Goal: Task Accomplishment & Management: Use online tool/utility

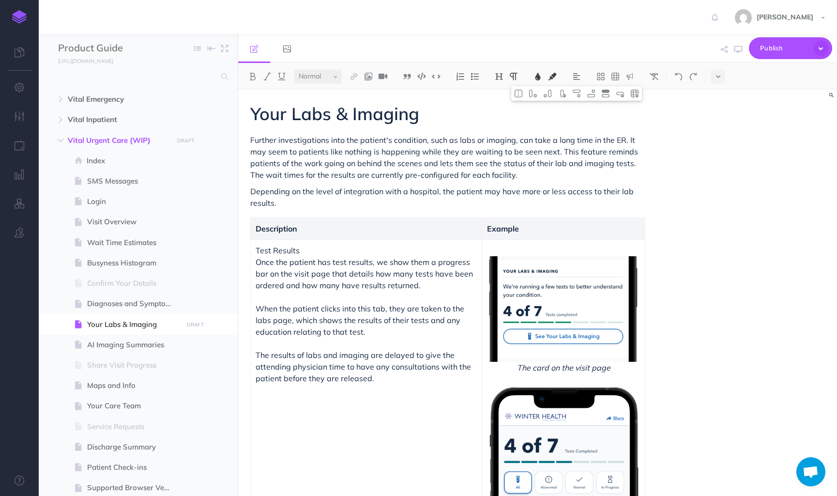
select select "null"
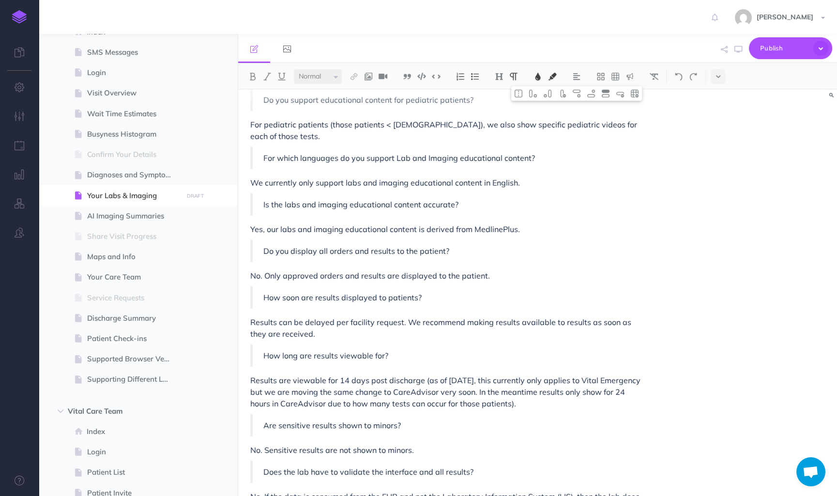
scroll to position [525, 0]
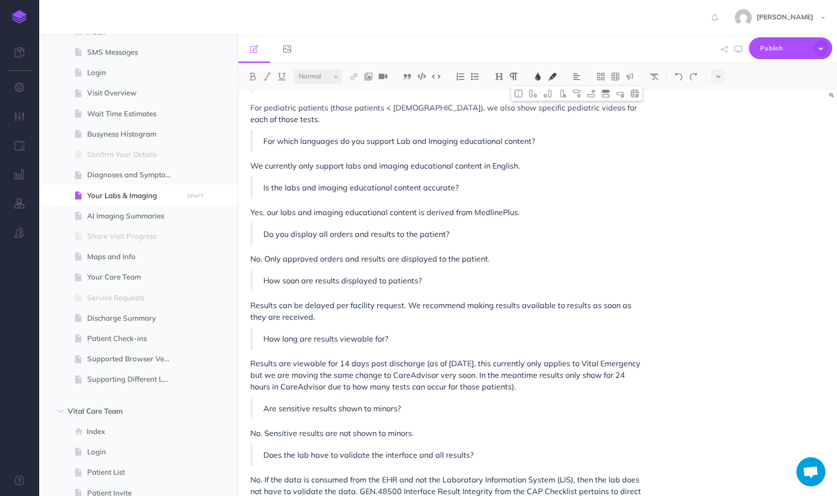
click at [614, 362] on p "Results are viewable for 14 days post discharge (as of [DATE], this currently o…" at bounding box center [447, 374] width 395 height 35
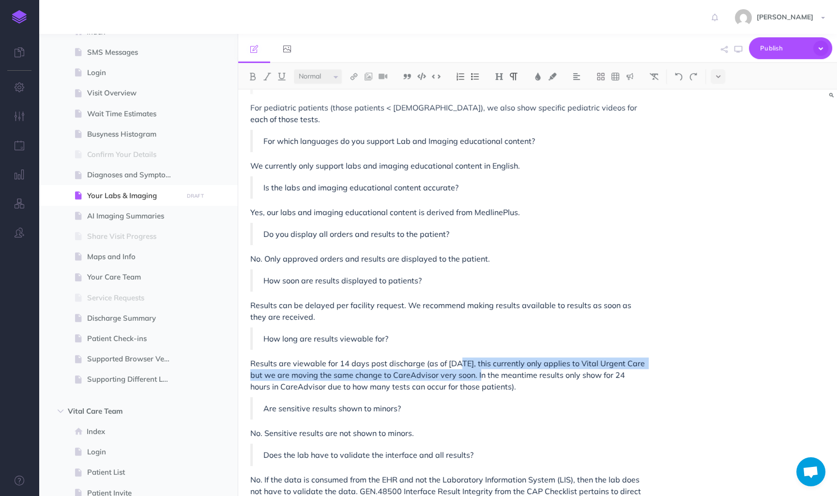
drag, startPoint x: 476, startPoint y: 377, endPoint x: 456, endPoint y: 366, distance: 23.2
click at [456, 366] on p "Results are viewable for 14 days post discharge (as of [DATE], this currently o…" at bounding box center [447, 374] width 395 height 35
drag, startPoint x: 576, startPoint y: 365, endPoint x: 424, endPoint y: 364, distance: 151.5
click at [424, 364] on p "Results are viewable for 14 days post discharge (as of [DATE], this currently o…" at bounding box center [447, 374] width 395 height 35
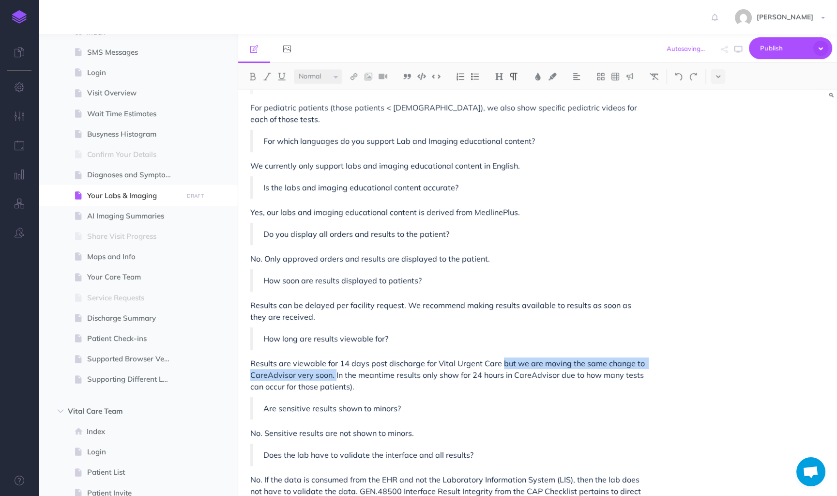
drag, startPoint x: 499, startPoint y: 366, endPoint x: 335, endPoint y: 376, distance: 164.5
click at [335, 376] on p "Results are viewable for 14 days post discharge for Vital Urgent Care but we ar…" at bounding box center [447, 374] width 395 height 35
click at [345, 390] on p "Results are viewable for 14 days post discharge for Vital Urgent Care but we ar…" at bounding box center [447, 374] width 395 height 35
drag, startPoint x: 345, startPoint y: 386, endPoint x: 368, endPoint y: 386, distance: 23.2
click at [368, 386] on p "Results are viewable for 14 days post discharge for Vital Urgent Care but we ar…" at bounding box center [447, 374] width 395 height 35
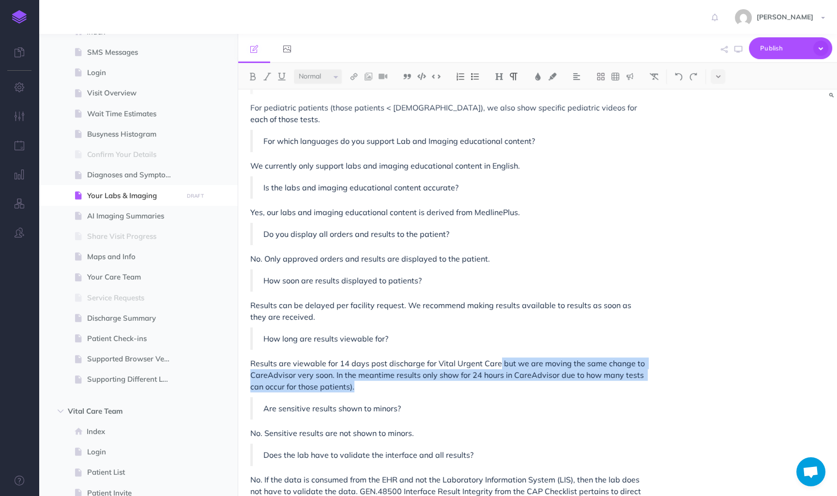
drag, startPoint x: 370, startPoint y: 387, endPoint x: 497, endPoint y: 366, distance: 128.7
click at [497, 366] on p "Results are viewable for 14 days post discharge for Vital Urgent Care but we ar…" at bounding box center [447, 374] width 395 height 35
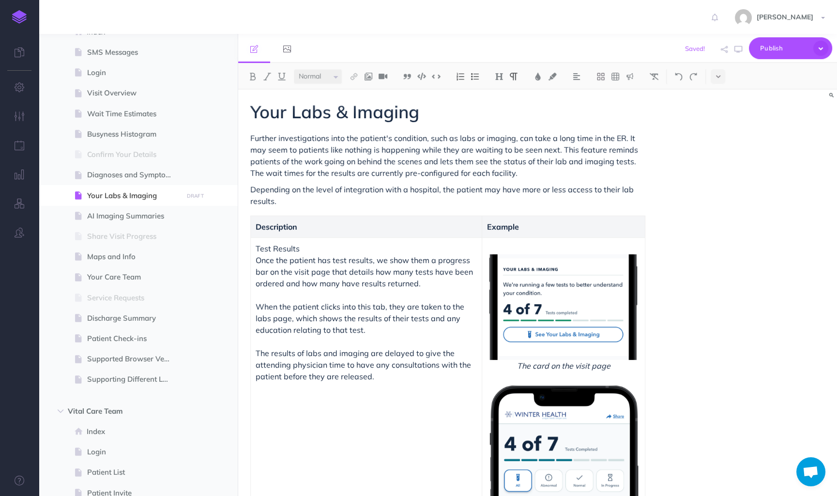
scroll to position [0, 0]
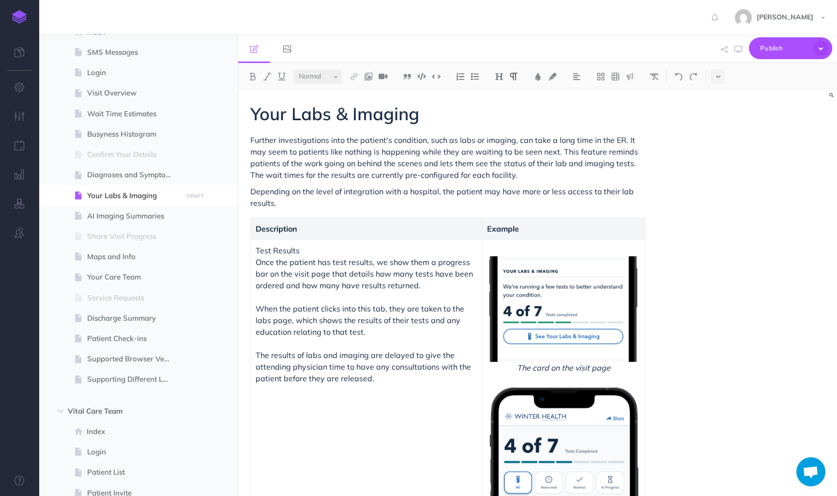
click at [616, 143] on span "Further investigations into the patient's condition, such as labs or imaging, c…" at bounding box center [445, 157] width 390 height 45
click at [409, 305] on span "Once the patient has test results, we show them a progress bar on the visit pag…" at bounding box center [365, 296] width 219 height 79
click at [346, 328] on span "Once the patient has test results, we show them a progress bar on the visit pag…" at bounding box center [365, 296] width 219 height 79
click at [128, 308] on span at bounding box center [138, 318] width 199 height 20
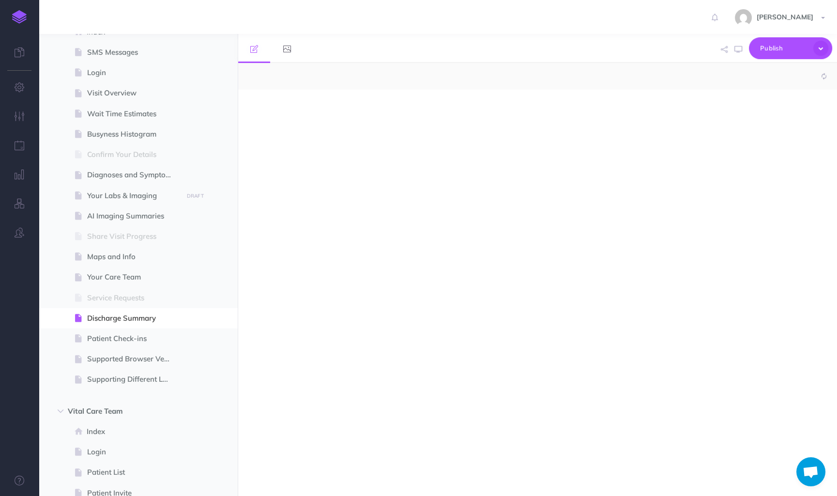
select select "null"
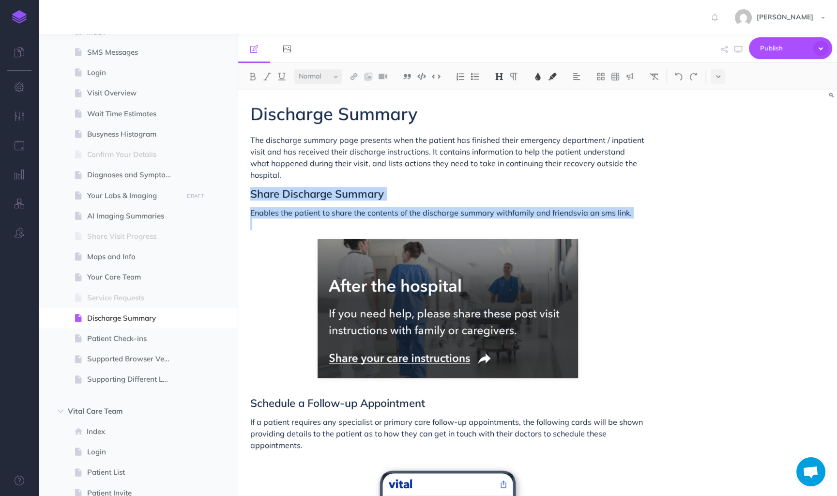
drag, startPoint x: 627, startPoint y: 327, endPoint x: 251, endPoint y: 180, distance: 404.1
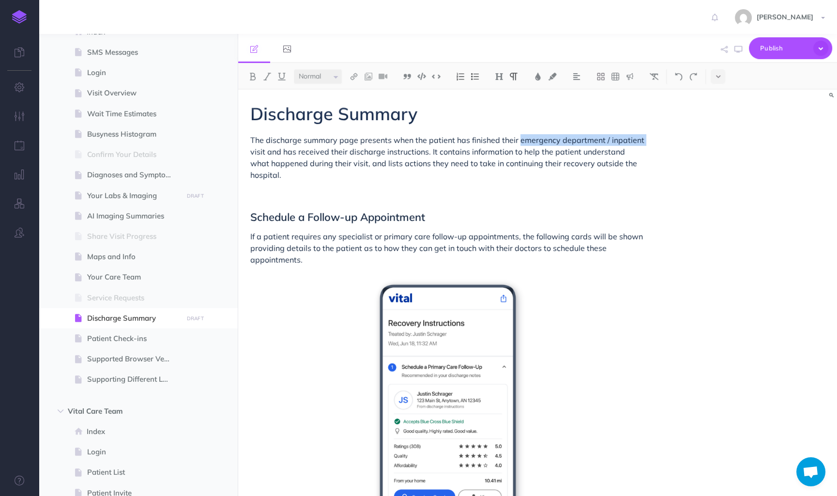
drag, startPoint x: 518, startPoint y: 140, endPoint x: 642, endPoint y: 143, distance: 123.5
click at [642, 143] on p "The discharge summary page presents when the patient has finished their emergen…" at bounding box center [447, 157] width 395 height 46
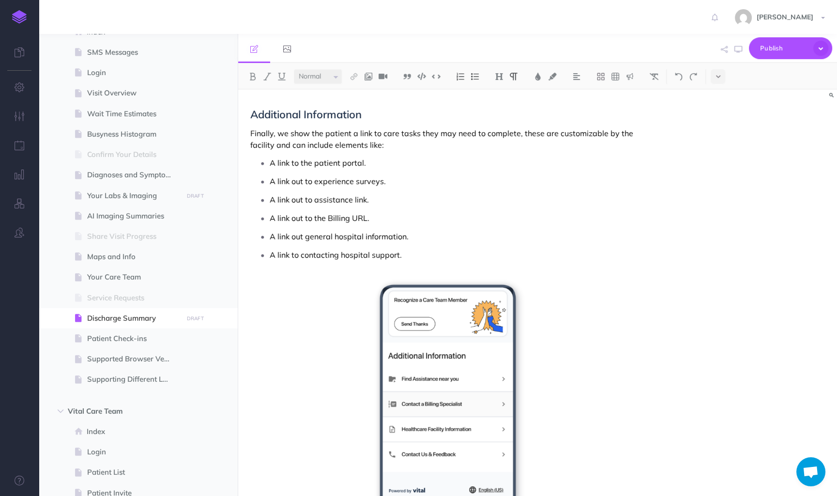
scroll to position [1236, 0]
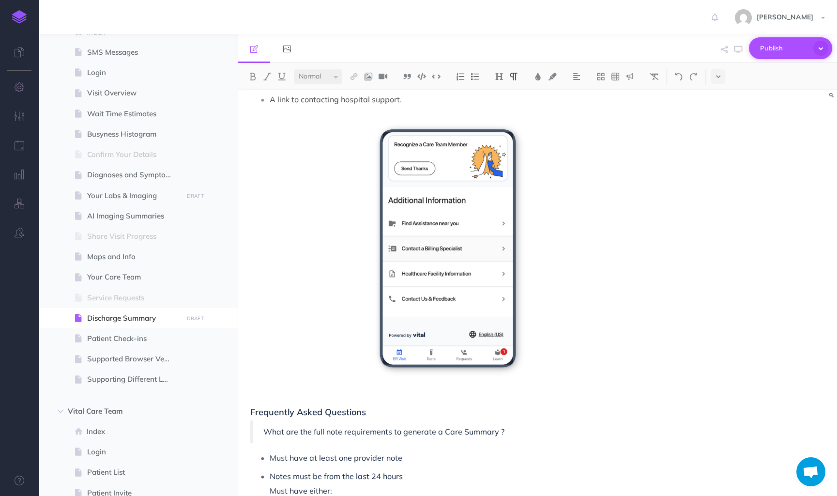
click at [823, 52] on icon "button" at bounding box center [820, 48] width 15 height 15
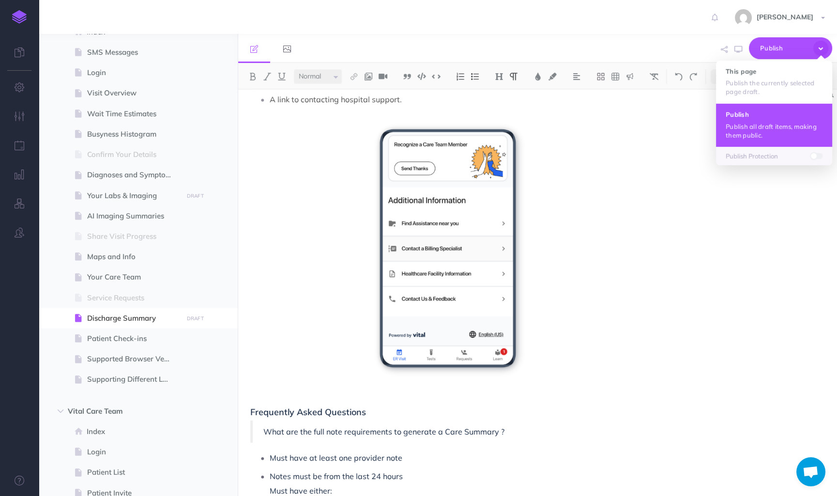
click at [783, 119] on button "Publish Publish all draft items, making them public." at bounding box center [774, 124] width 116 height 43
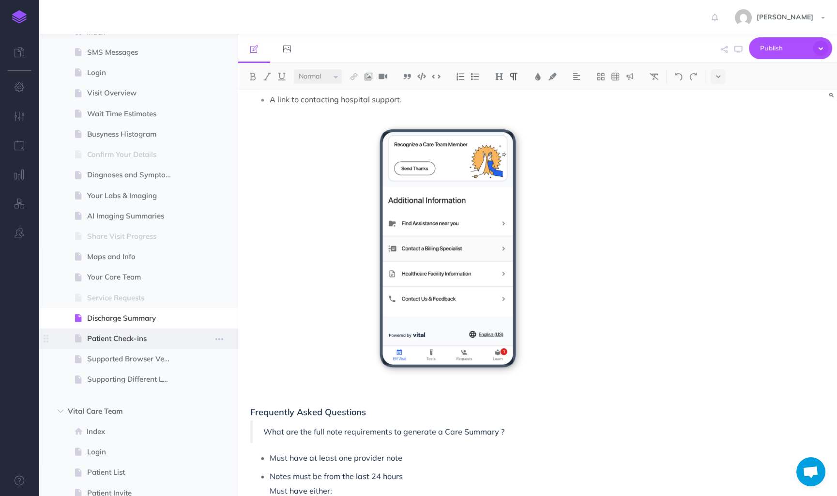
click at [124, 338] on span "Patient Check-ins" at bounding box center [133, 339] width 92 height 12
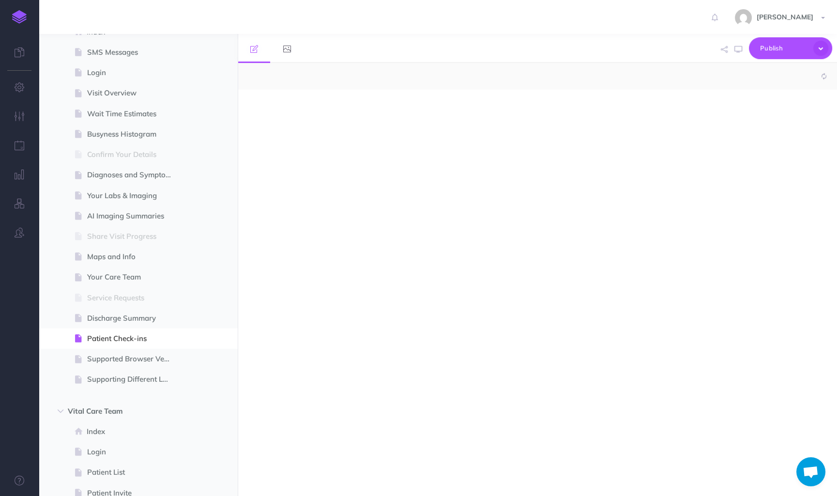
select select "null"
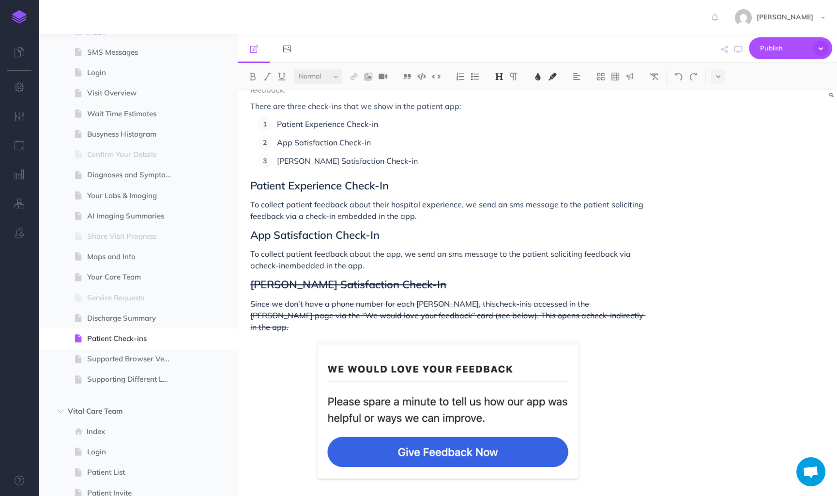
scroll to position [78, 0]
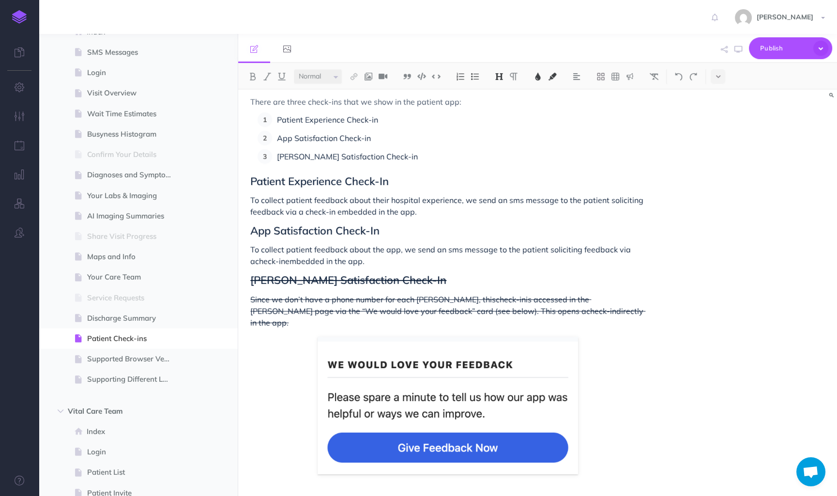
click at [658, 422] on div "Patient Check-ins This feature allows us to get instant feedback from patients …" at bounding box center [537, 293] width 599 height 406
drag, startPoint x: 564, startPoint y: 299, endPoint x: 246, endPoint y: 273, distance: 318.6
click at [246, 273] on div "Patient Check-ins This feature allows us to get instant feedback from patients …" at bounding box center [447, 268] width 419 height 513
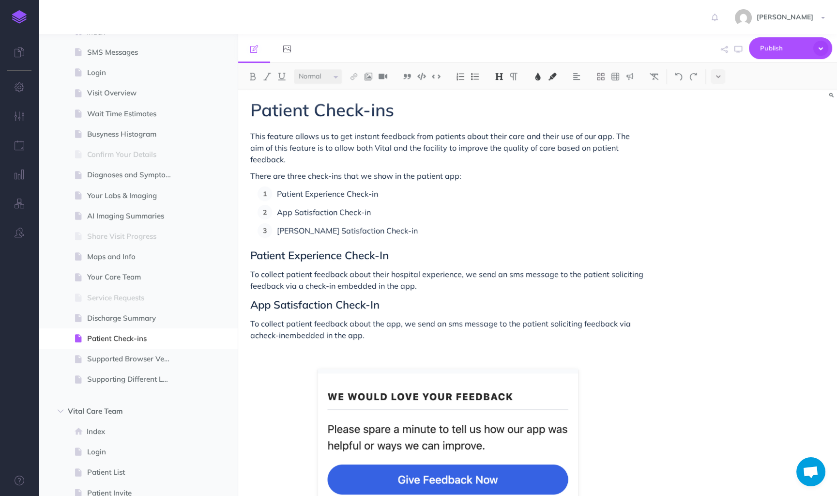
scroll to position [0, 0]
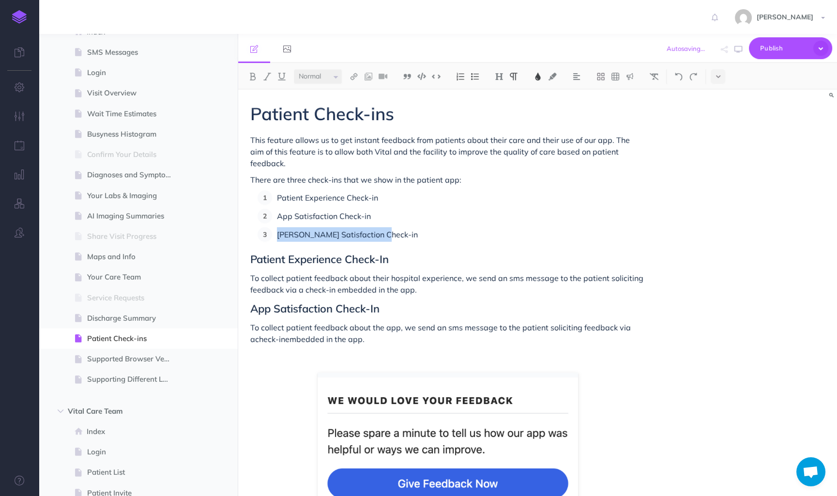
drag, startPoint x: 399, startPoint y: 224, endPoint x: 274, endPoint y: 228, distance: 125.0
click at [274, 228] on li "[PERSON_NAME] Satisfaction Check-in" at bounding box center [458, 234] width 373 height 15
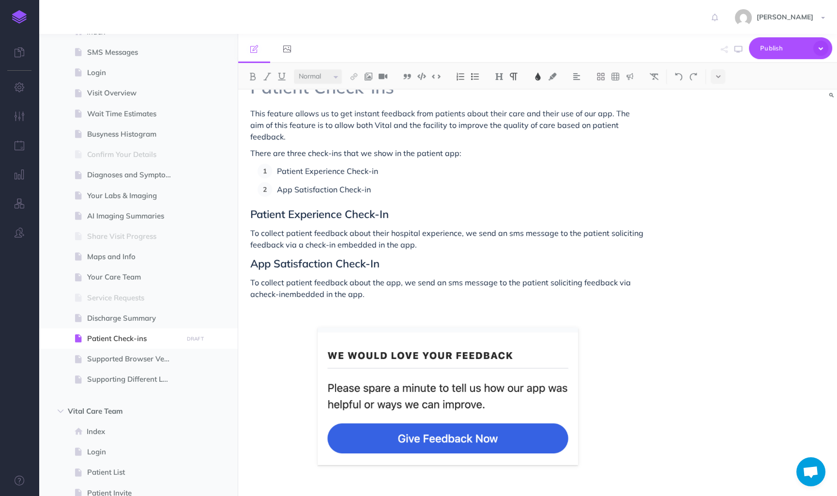
scroll to position [34, 0]
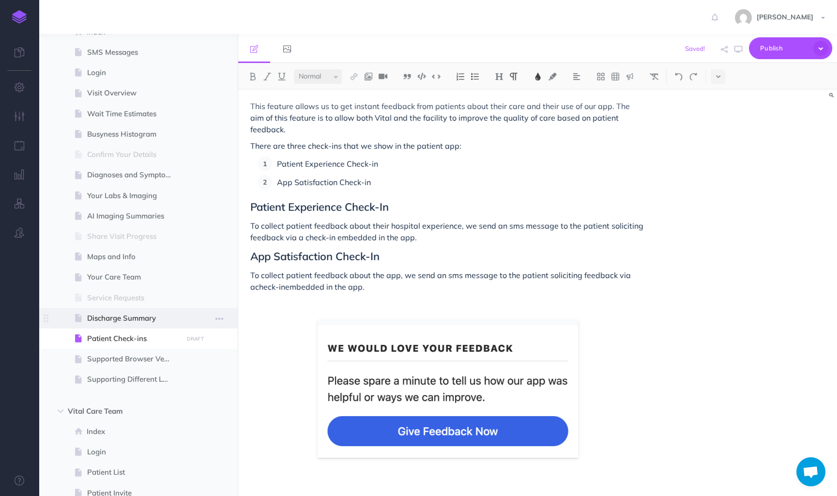
click at [134, 316] on span "Discharge Summary" at bounding box center [133, 318] width 92 height 12
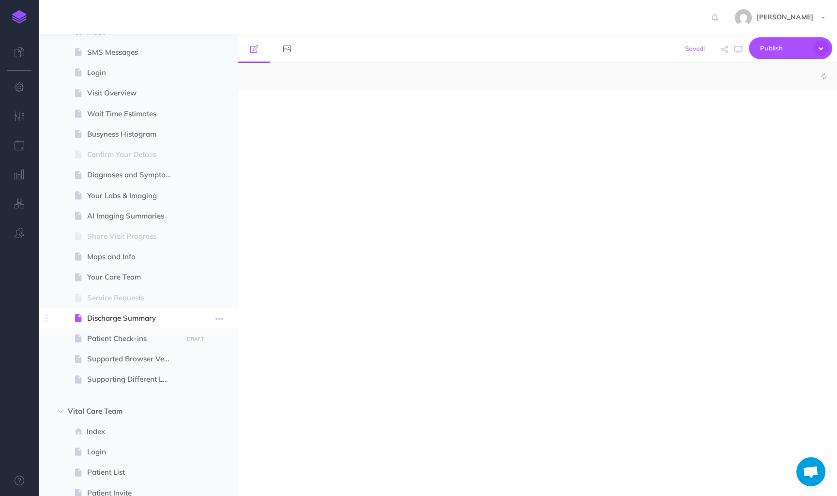
select select "null"
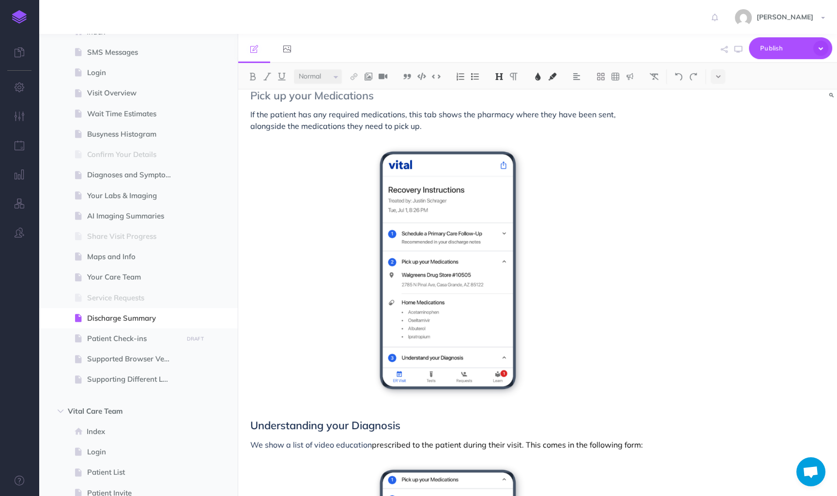
scroll to position [385, 0]
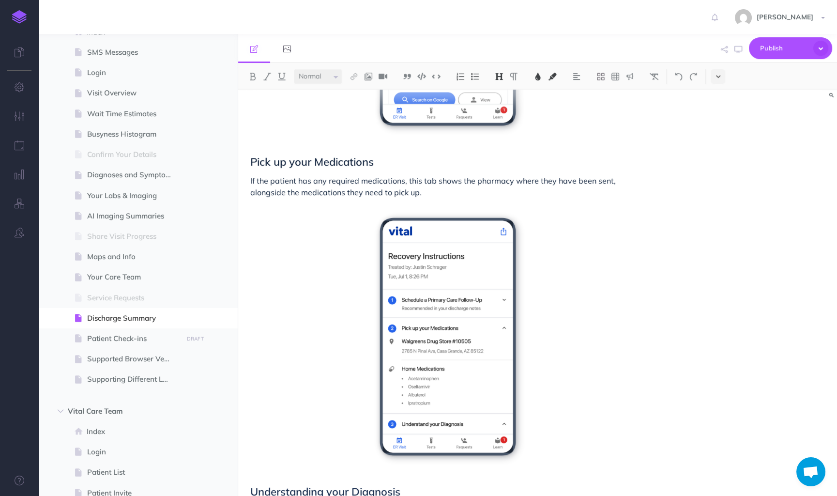
click at [720, 79] on icon at bounding box center [718, 76] width 4 height 7
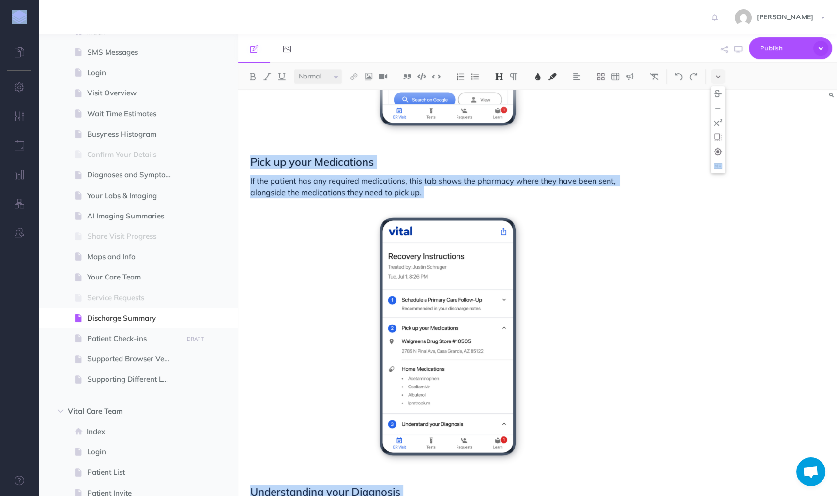
click at [722, 167] on div "Small Normal Large H1 H2 H3 H4 Block container Inline container Card Discharge …" at bounding box center [537, 279] width 599 height 433
click at [715, 75] on button at bounding box center [718, 76] width 15 height 15
click at [721, 170] on button at bounding box center [718, 166] width 15 height 15
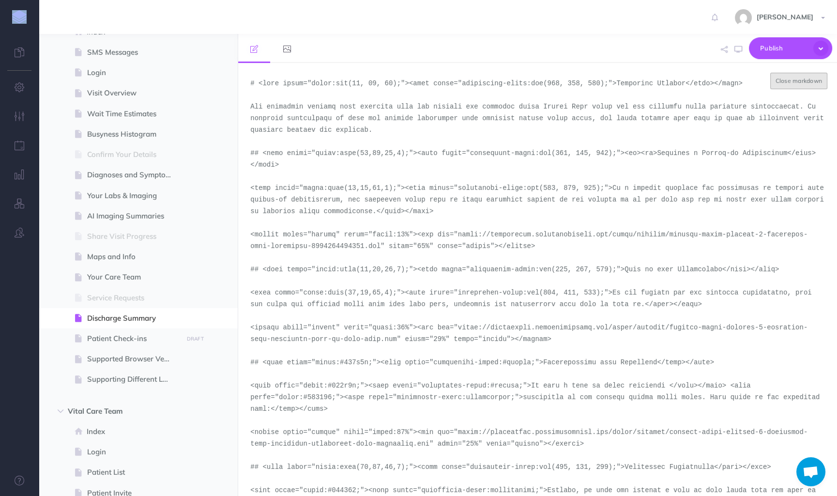
click at [785, 81] on button "Close markdown" at bounding box center [799, 81] width 58 height 16
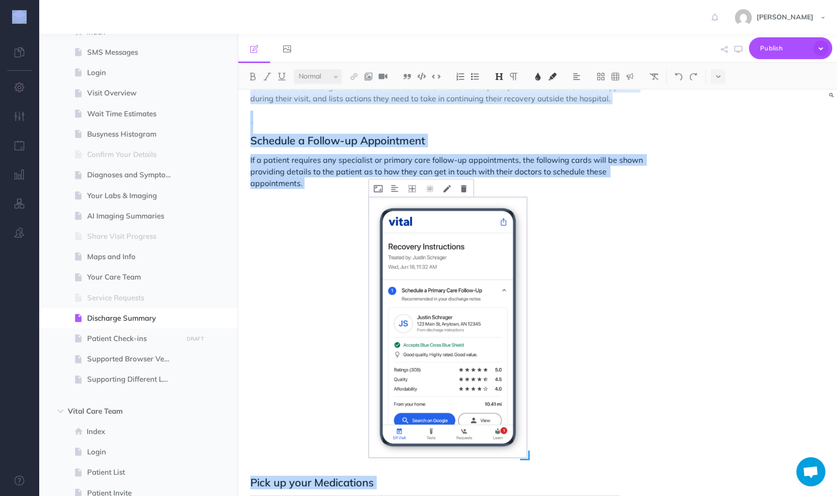
scroll to position [78, 0]
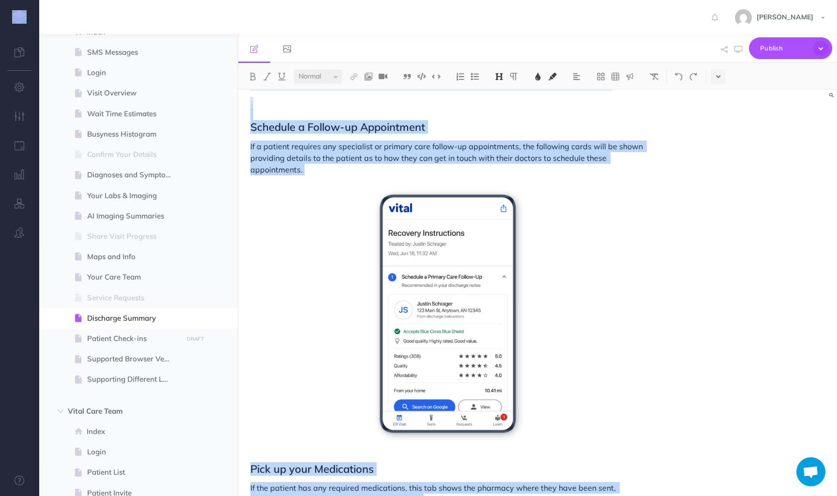
click at [717, 77] on icon at bounding box center [718, 76] width 4 height 7
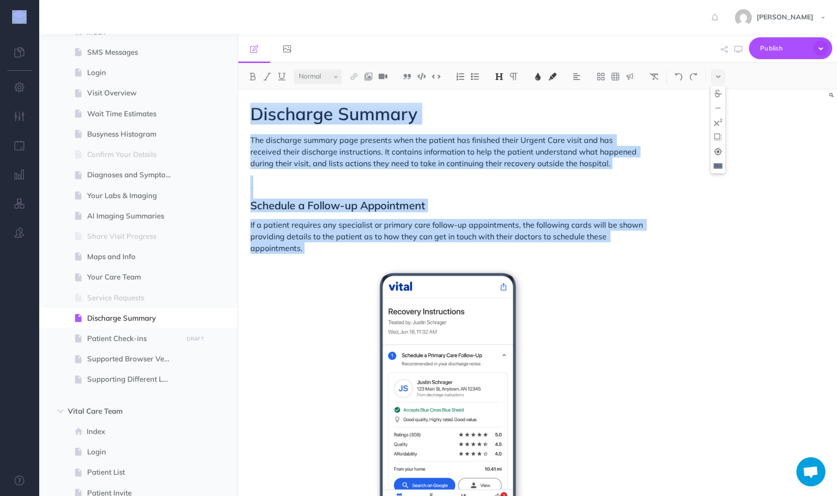
click at [719, 167] on img at bounding box center [718, 165] width 9 height 5
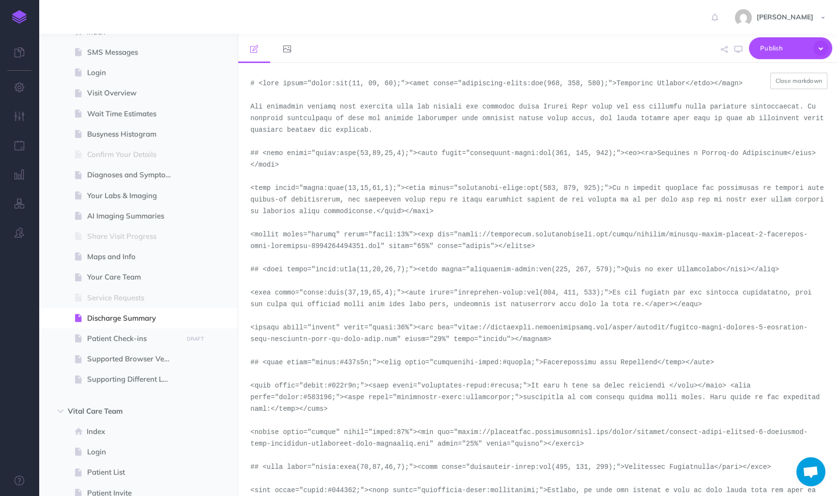
drag, startPoint x: 459, startPoint y: 233, endPoint x: 382, endPoint y: 243, distance: 77.1
click at [382, 243] on textarea at bounding box center [537, 279] width 599 height 433
paste textarea "portrait-light-urgent-care-post-discharge"
type textarea "# <span style="color:rgb(23, 43, 77);"><span style="background-color:rgb(255, 2…"
click at [790, 85] on button "Close markdown" at bounding box center [799, 81] width 58 height 16
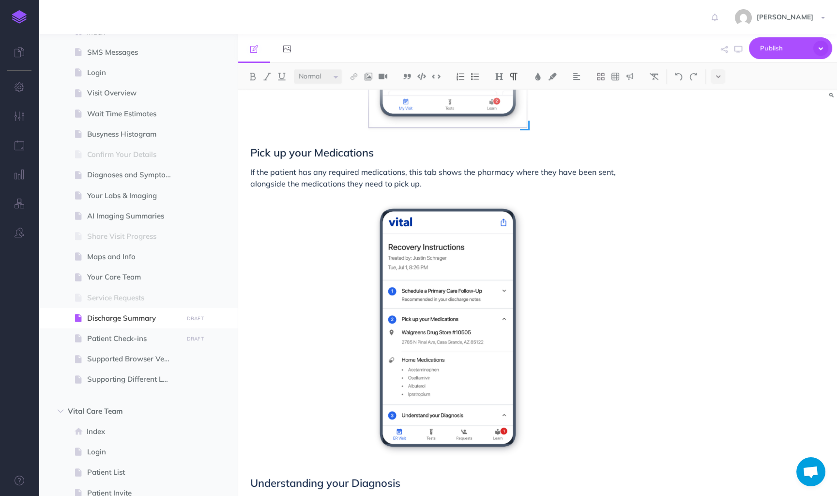
scroll to position [461, 0]
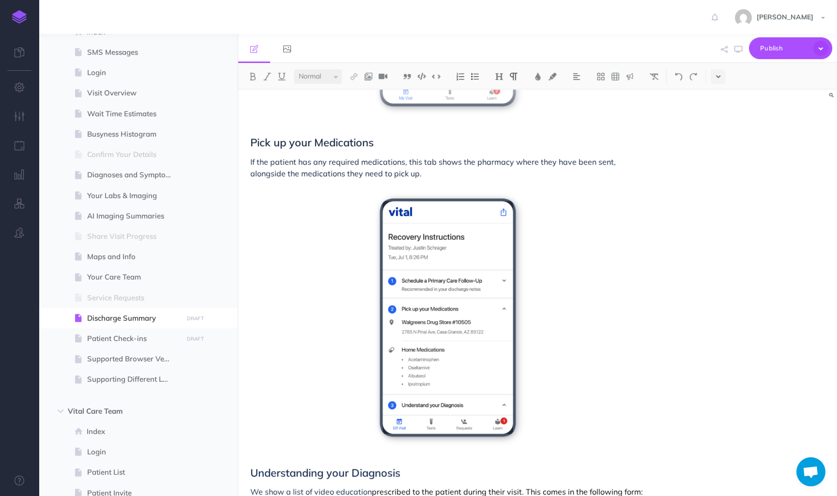
click at [719, 78] on icon at bounding box center [718, 76] width 4 height 7
click at [720, 165] on img at bounding box center [718, 165] width 9 height 5
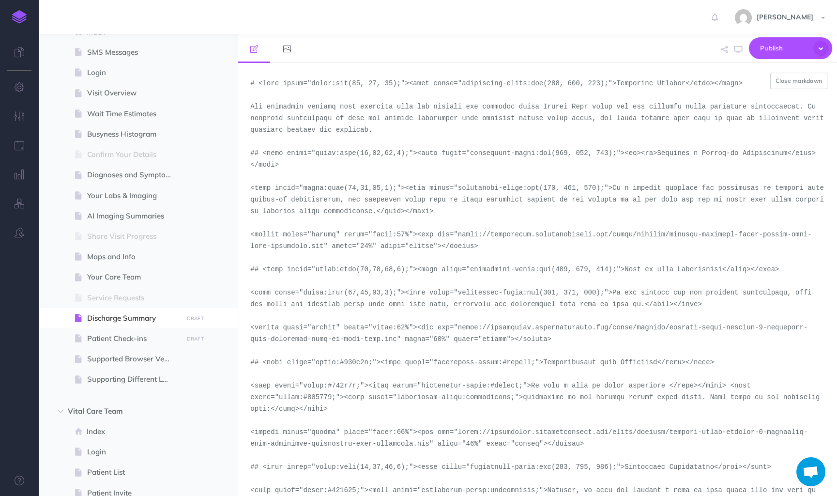
scroll to position [1, 0]
drag, startPoint x: 459, startPoint y: 326, endPoint x: 396, endPoint y: 340, distance: 65.4
click at [396, 340] on textarea at bounding box center [537, 279] width 599 height 433
paste textarea "portrait-light-version-3-urgent-care-end-of-visit-post-discharge-step-2"
type textarea "# <span style="color:rgb(23, 43, 77);"><span style="background-color:rgb(255, 2…"
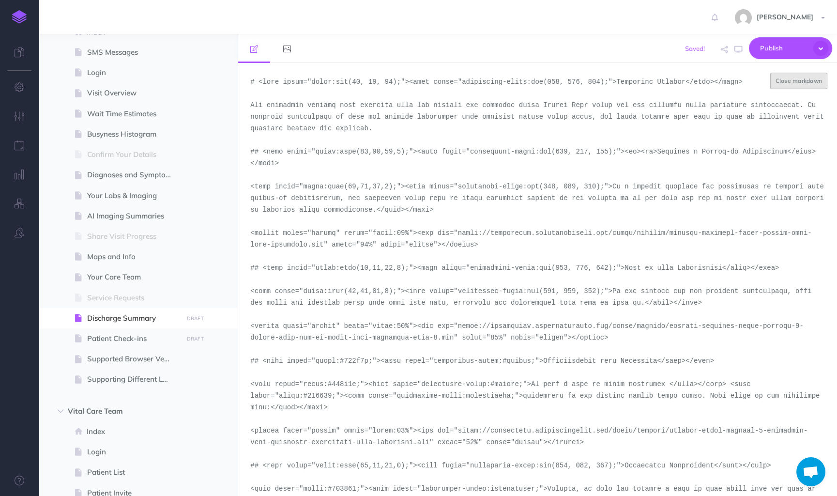
click at [781, 83] on button "Close markdown" at bounding box center [799, 81] width 58 height 16
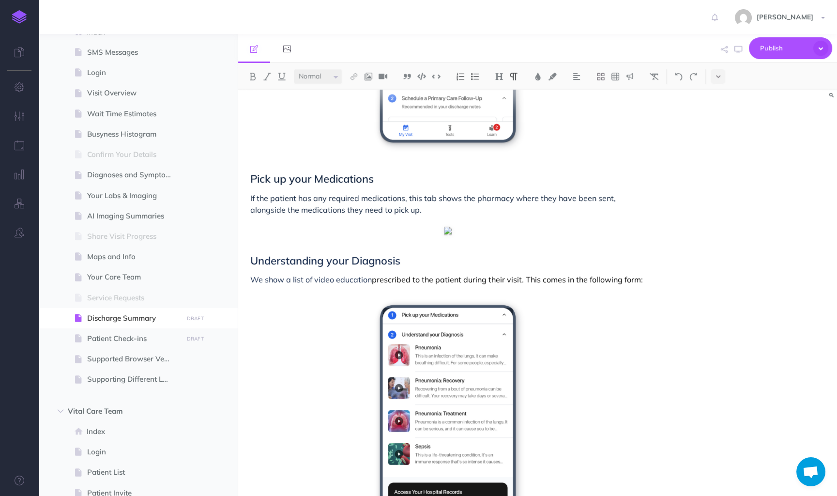
scroll to position [425, 0]
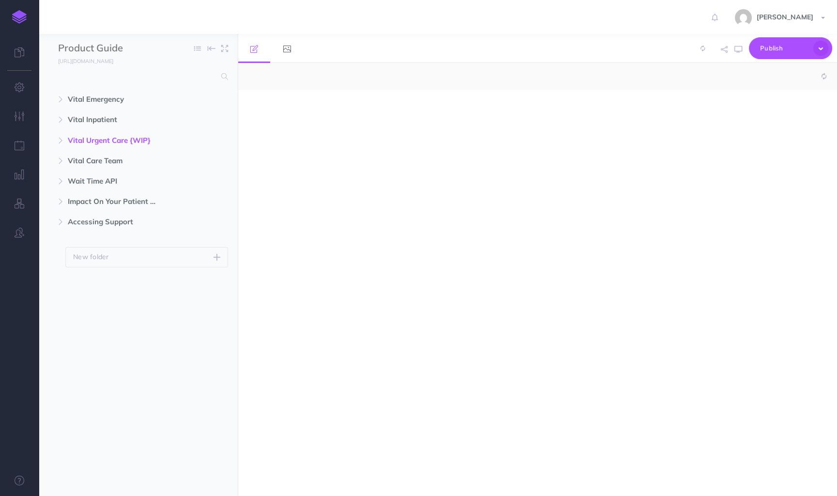
select select "null"
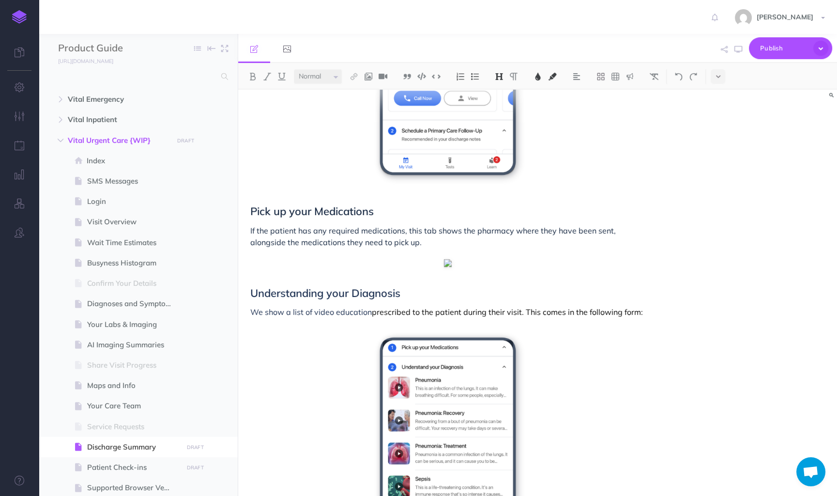
scroll to position [394, 0]
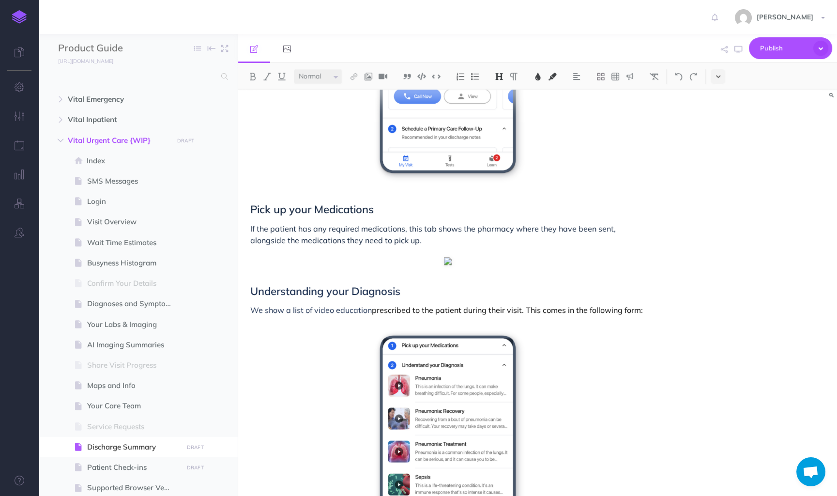
click at [720, 73] on button at bounding box center [718, 76] width 15 height 15
click at [716, 168] on img at bounding box center [718, 165] width 9 height 5
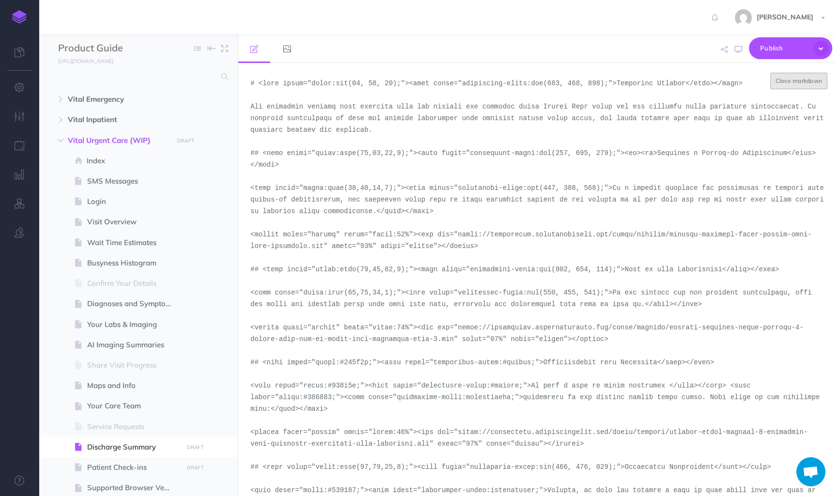
click at [789, 82] on button "Close markdown" at bounding box center [799, 81] width 58 height 16
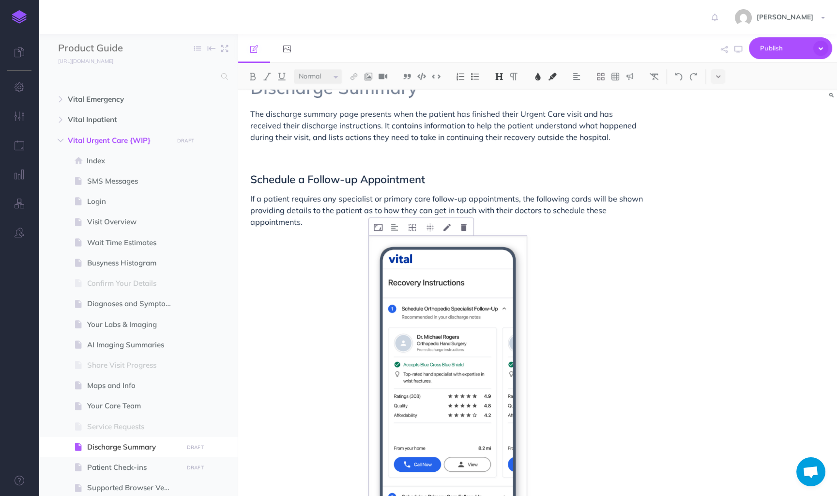
scroll to position [0, 0]
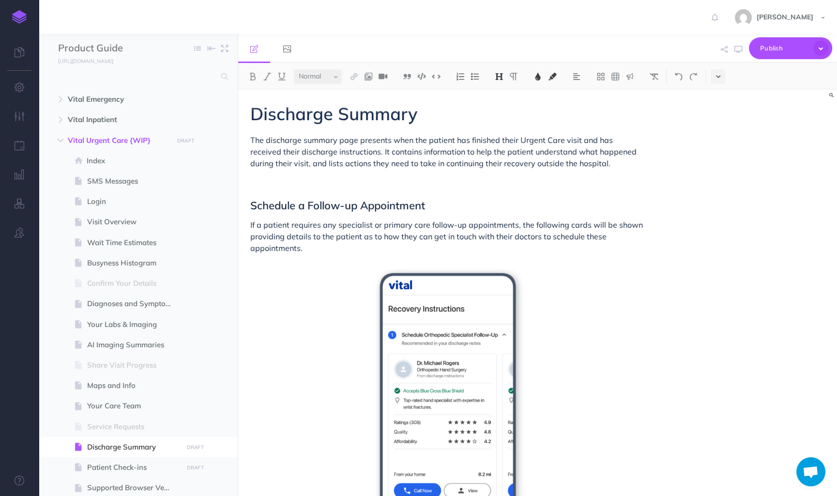
click at [715, 80] on button at bounding box center [718, 76] width 15 height 15
click at [721, 164] on img at bounding box center [718, 165] width 9 height 5
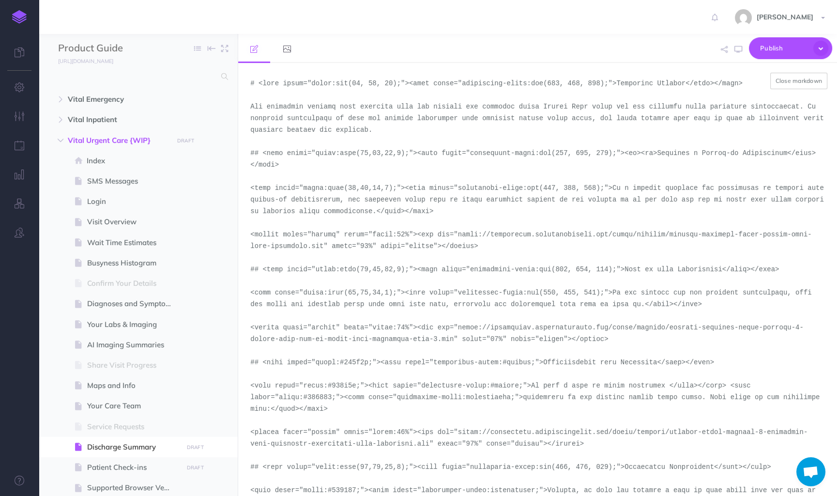
drag, startPoint x: 490, startPoint y: 246, endPoint x: 251, endPoint y: 236, distance: 238.9
click at [251, 236] on textarea at bounding box center [537, 279] width 599 height 433
drag, startPoint x: 629, startPoint y: 340, endPoint x: 236, endPoint y: 328, distance: 393.3
click at [236, 328] on div "Product Guide Collapse all Expand all Expand to root folders http://product-gui…" at bounding box center [438, 265] width 798 height 462
paste textarea "urgent-care-post-discharge"
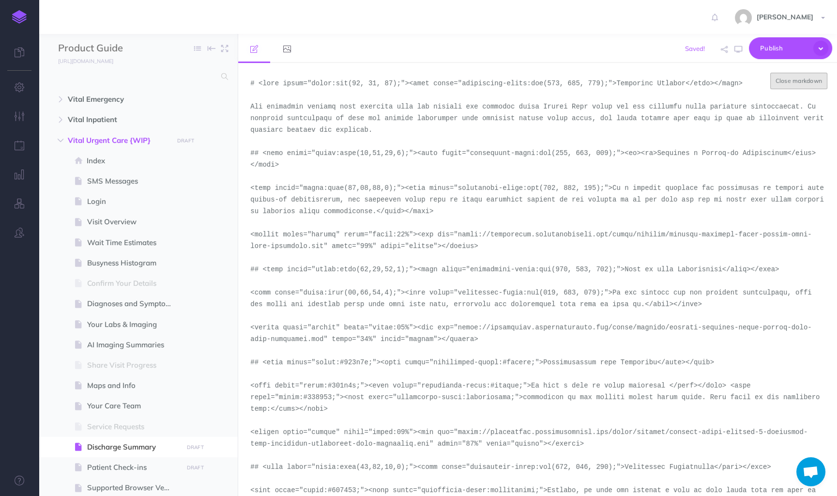
type textarea "# <span style="color:rgb(23, 43, 77);"><span style="background-color:rgb(255, 2…"
click at [789, 83] on button "Close markdown" at bounding box center [799, 81] width 58 height 16
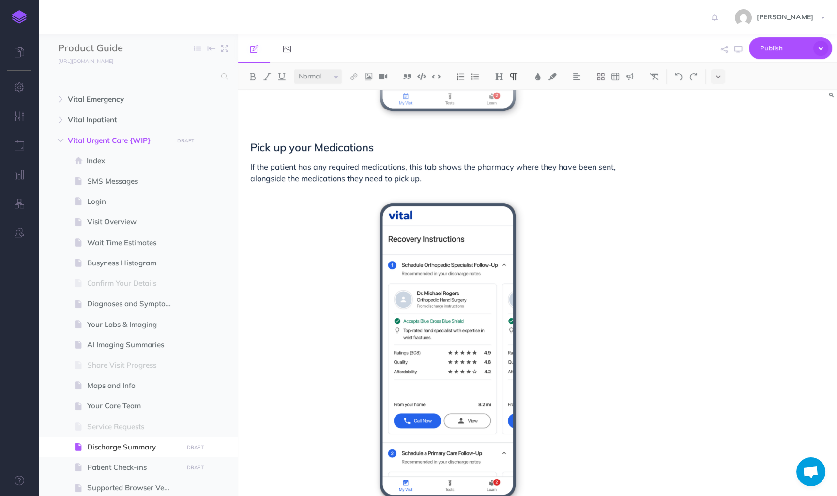
scroll to position [475, 0]
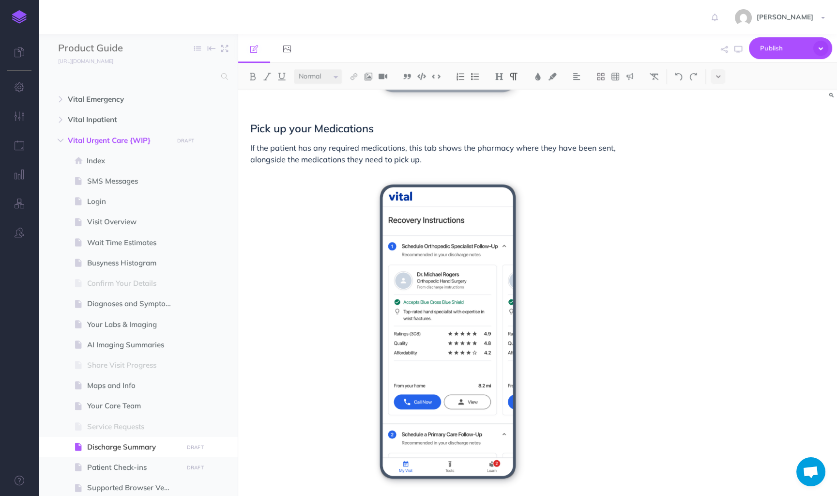
click at [717, 85] on div "Small Normal Large H1 H2 H3 H4" at bounding box center [537, 76] width 599 height 27
click at [716, 80] on icon at bounding box center [718, 76] width 4 height 7
click at [720, 164] on img at bounding box center [718, 165] width 9 height 5
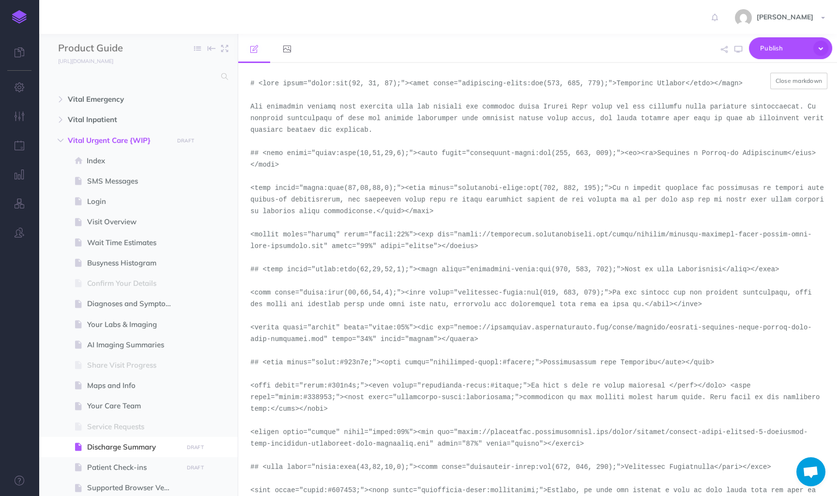
drag, startPoint x: 323, startPoint y: 338, endPoint x: 458, endPoint y: 331, distance: 135.2
click at [458, 331] on textarea at bounding box center [537, 279] width 599 height 433
paste textarea "demo-tool-screenshots/desktop-portrait-light-urgent-care-end-of-visit-post-disc…"
type textarea "# <span style="color:rgb(23, 43, 77);"><span style="background-color:rgb(255, 2…"
click at [794, 81] on button "Close markdown" at bounding box center [799, 81] width 58 height 16
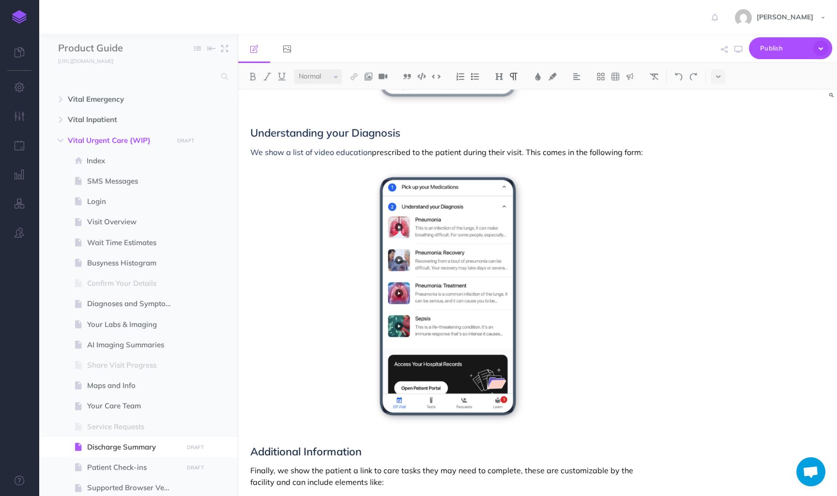
scroll to position [858, 0]
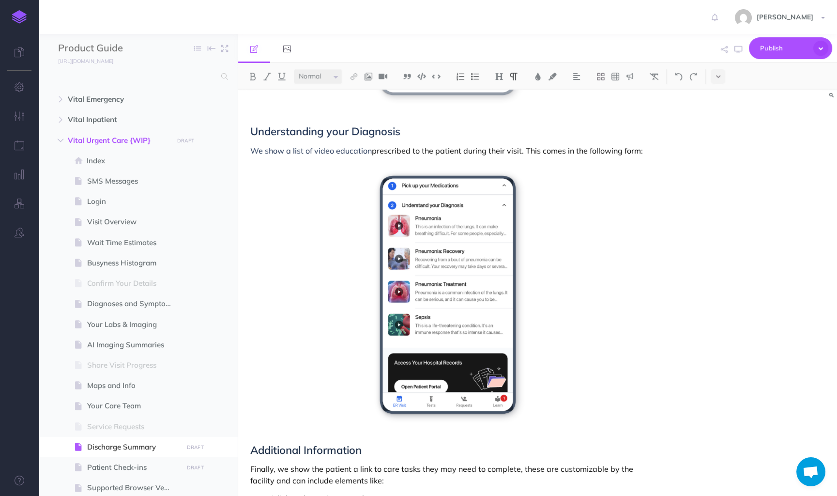
click at [728, 74] on div "Small Normal Large H1 H2 H3 H4" at bounding box center [537, 76] width 599 height 27
click at [720, 79] on button at bounding box center [718, 76] width 15 height 15
click at [721, 159] on button at bounding box center [718, 166] width 15 height 15
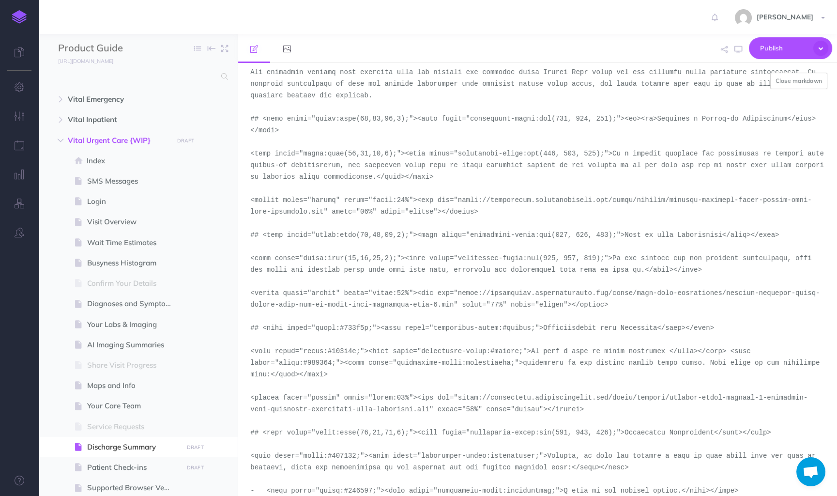
scroll to position [52, 0]
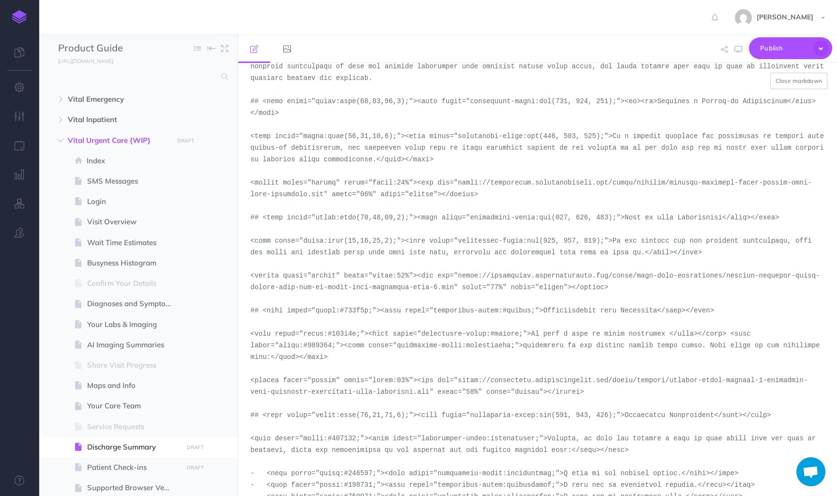
drag, startPoint x: 429, startPoint y: 392, endPoint x: 457, endPoint y: 380, distance: 31.0
click at [457, 380] on textarea at bounding box center [537, 279] width 599 height 433
paste textarea "demo-tool-screenshots/desktop-portrait-light-version-4-urgent-care-end-of-visit…"
type textarea "# <span style="color:rgb(23, 43, 77);"><span style="background-color:rgb(255, 2…"
click at [798, 82] on button "Close markdown" at bounding box center [799, 81] width 58 height 16
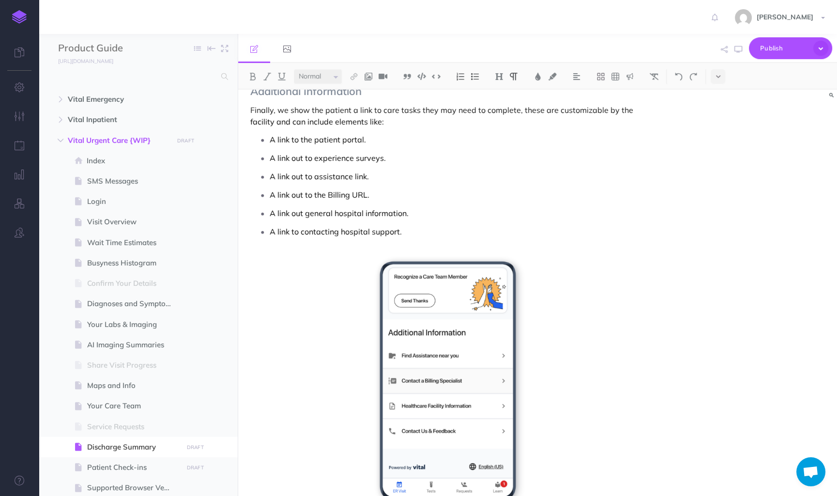
scroll to position [1178, 0]
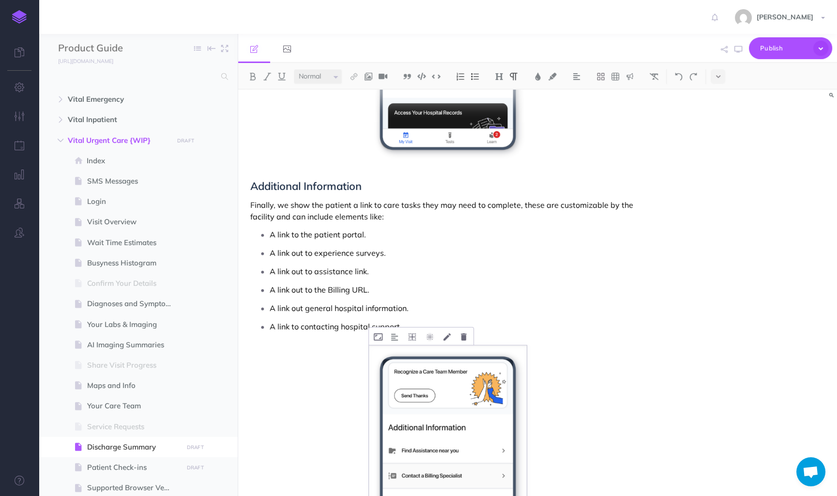
click at [716, 75] on icon at bounding box center [718, 76] width 4 height 7
click at [716, 167] on img at bounding box center [718, 165] width 9 height 5
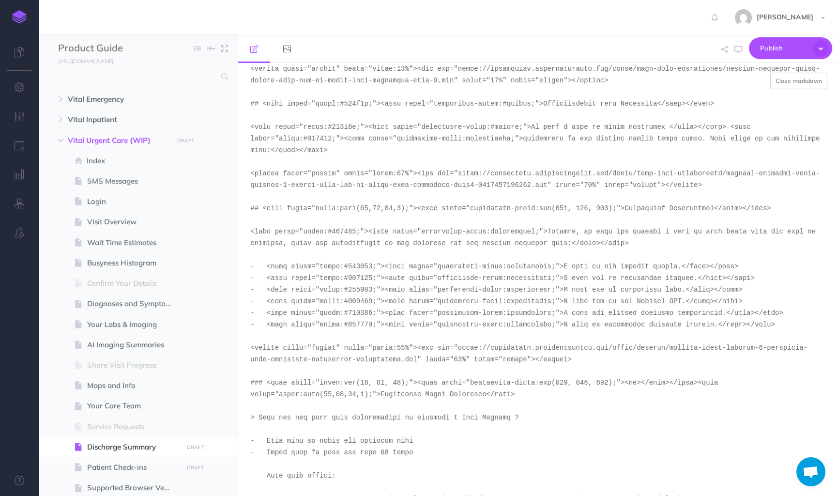
scroll to position [259, 0]
click at [413, 364] on textarea at bounding box center [537, 279] width 599 height 433
drag, startPoint x: 417, startPoint y: 358, endPoint x: 459, endPoint y: 345, distance: 44.1
click at [459, 345] on textarea at bounding box center [537, 279] width 599 height 433
paste textarea "demo-tool-screenshots/desktop-portrait-light-version-2-urgent-care-end-of-visit…"
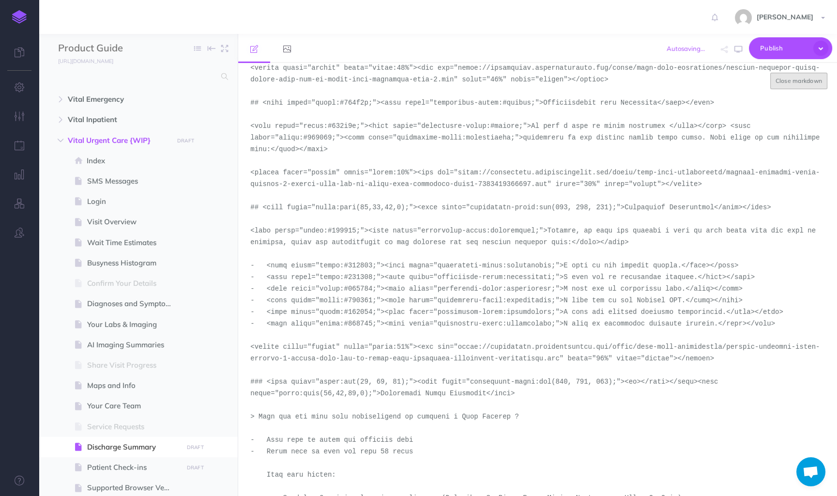
type textarea "# <span style="color:rgb(23, 43, 77);"><span style="background-color:rgb(255, 2…"
click at [780, 81] on button "Close markdown" at bounding box center [799, 81] width 58 height 16
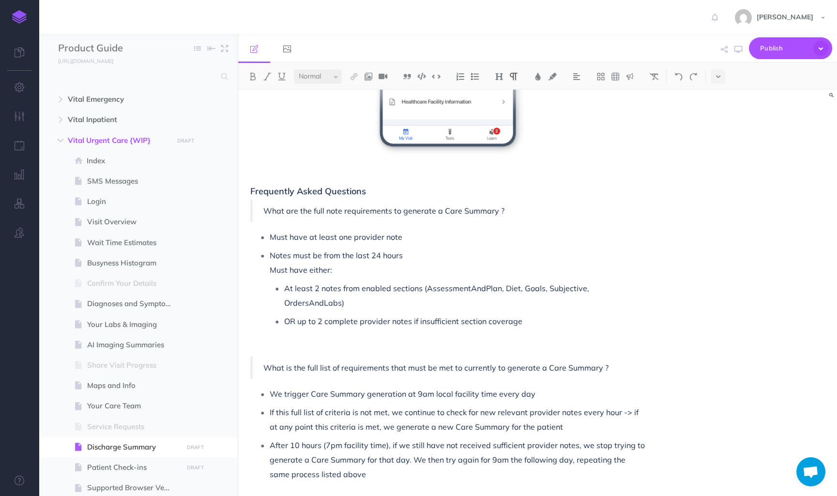
scroll to position [1722, 0]
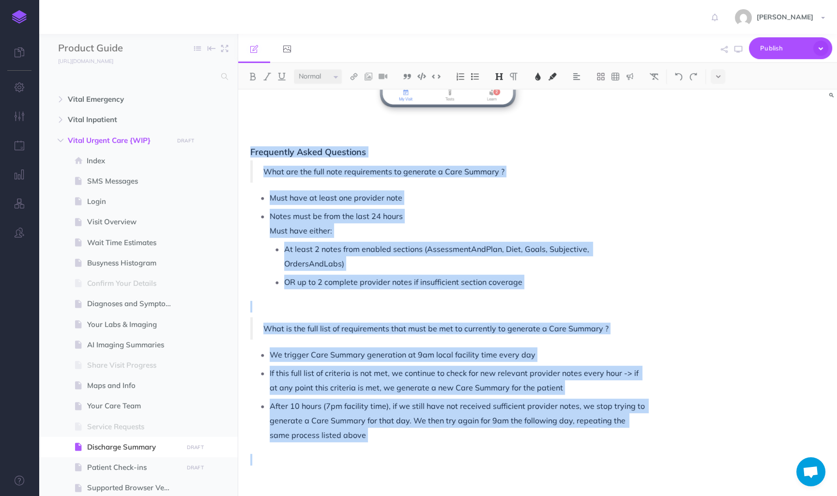
drag, startPoint x: 386, startPoint y: 449, endPoint x: 252, endPoint y: 156, distance: 322.8
copy div "Frequently Asked Questions What are the full note requirements to generate a Ca…"
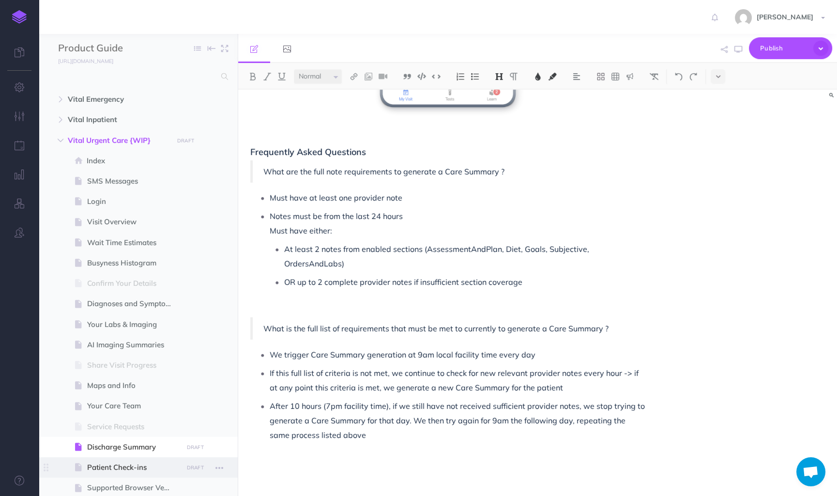
click at [122, 467] on span "Patient Check-ins" at bounding box center [133, 467] width 92 height 12
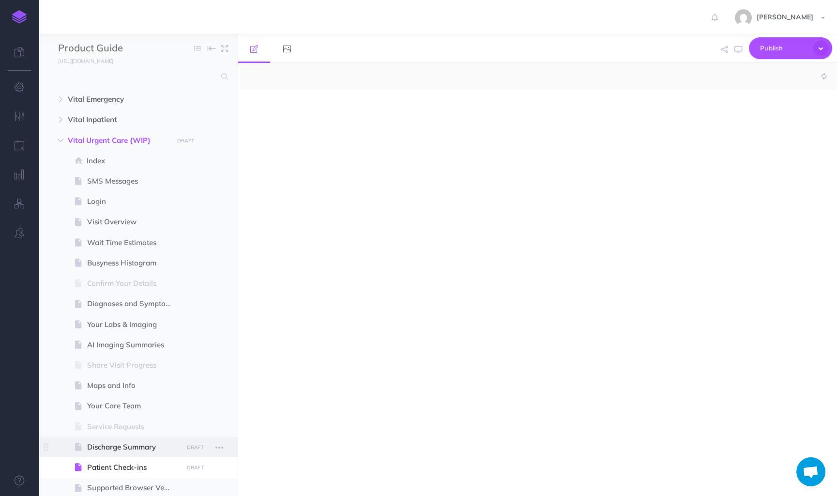
select select "null"
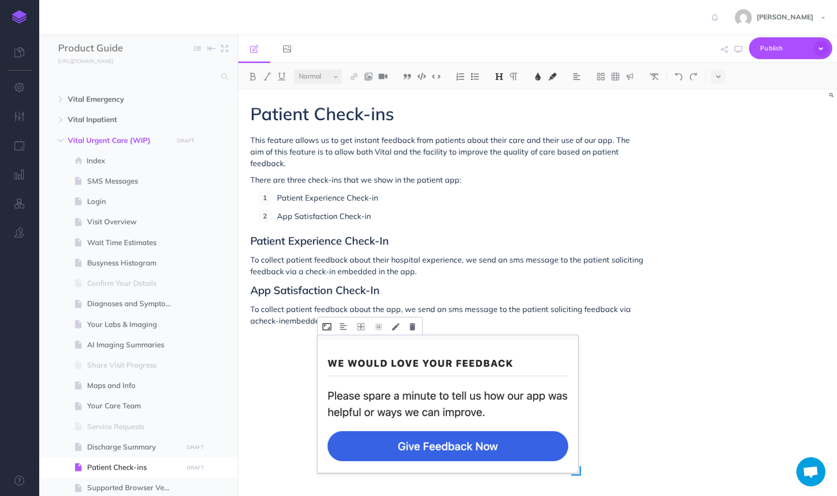
scroll to position [15, 0]
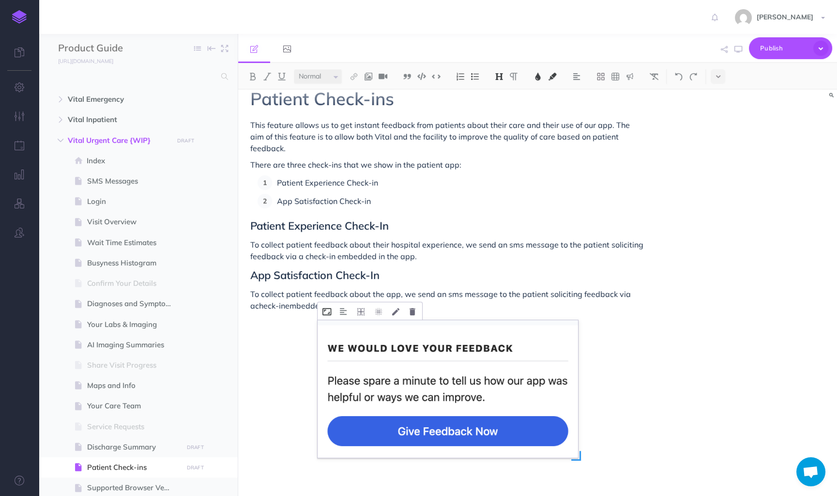
click at [325, 308] on icon at bounding box center [326, 311] width 9 height 7
drag, startPoint x: 338, startPoint y: 338, endPoint x: 313, endPoint y: 338, distance: 25.7
click at [313, 338] on div "Patient Check-ins This feature allows us to get instant feedback from patients …" at bounding box center [447, 292] width 419 height 434
click at [327, 308] on icon at bounding box center [326, 311] width 9 height 7
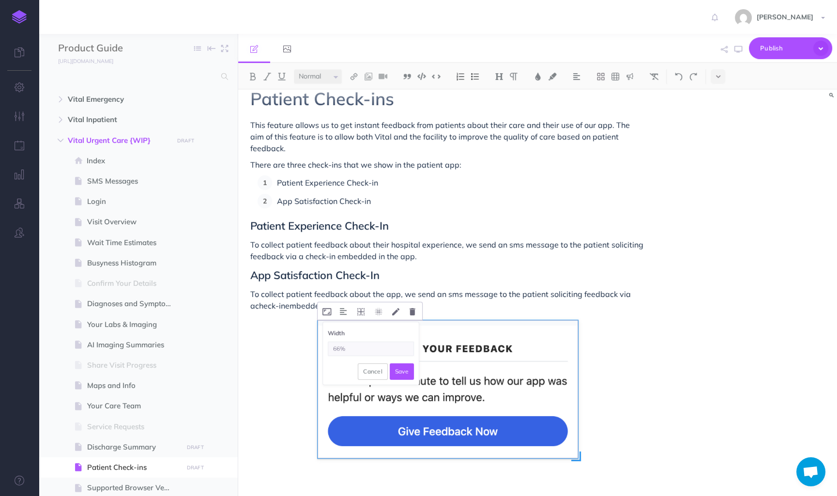
click at [335, 341] on input "66%" at bounding box center [371, 348] width 86 height 15
click at [339, 341] on input "66%" at bounding box center [371, 348] width 86 height 15
drag, startPoint x: 339, startPoint y: 337, endPoint x: 330, endPoint y: 337, distance: 9.2
click at [330, 341] on input "66%" at bounding box center [371, 348] width 86 height 15
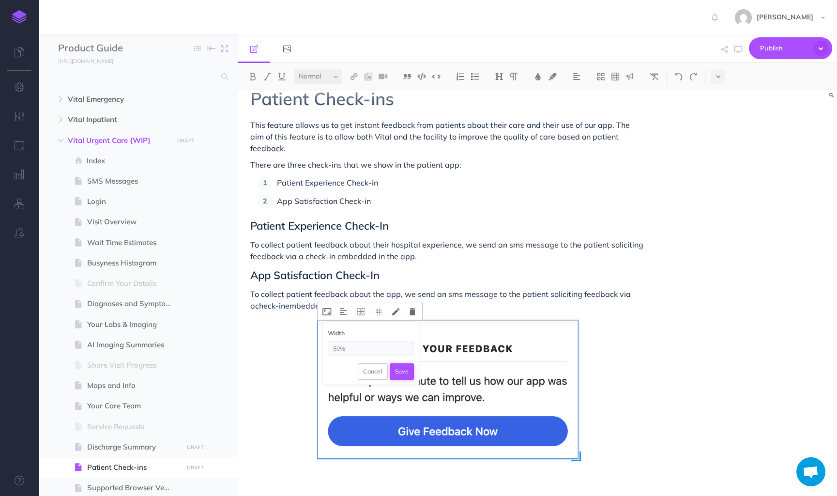
type input "50%"
click at [406, 363] on button "Save" at bounding box center [402, 371] width 24 height 16
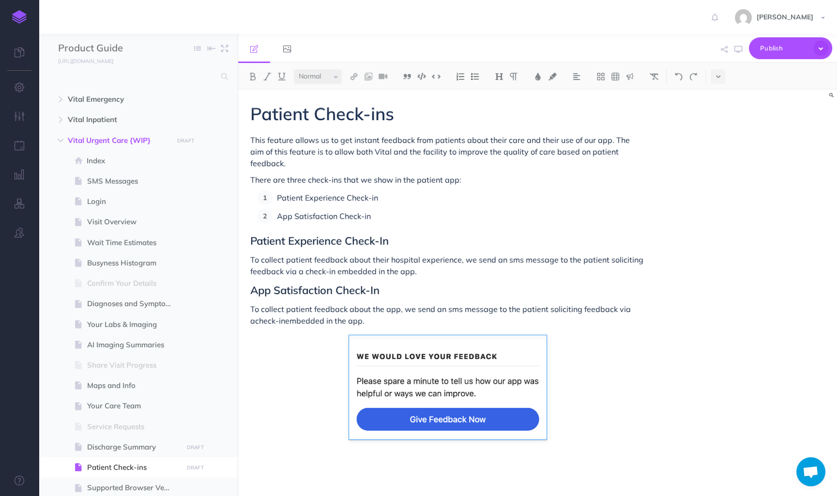
click at [303, 383] on div "Patient Check-ins This feature allows us to get instant feedback from patients …" at bounding box center [447, 290] width 419 height 400
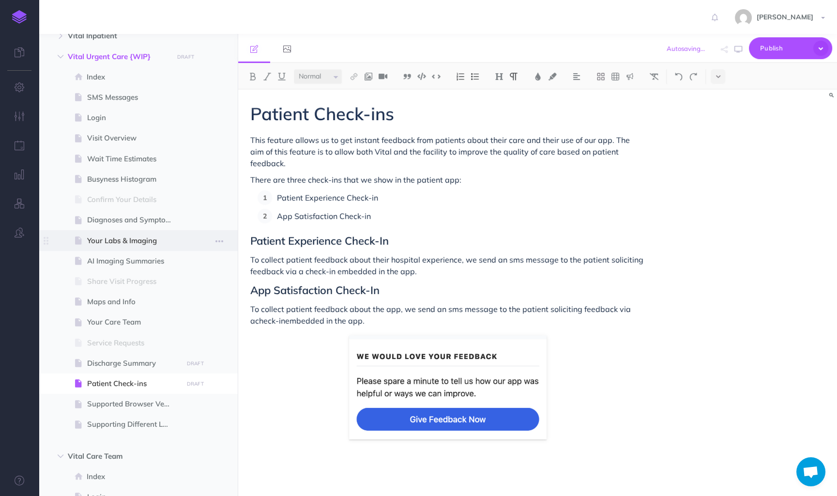
scroll to position [88, 0]
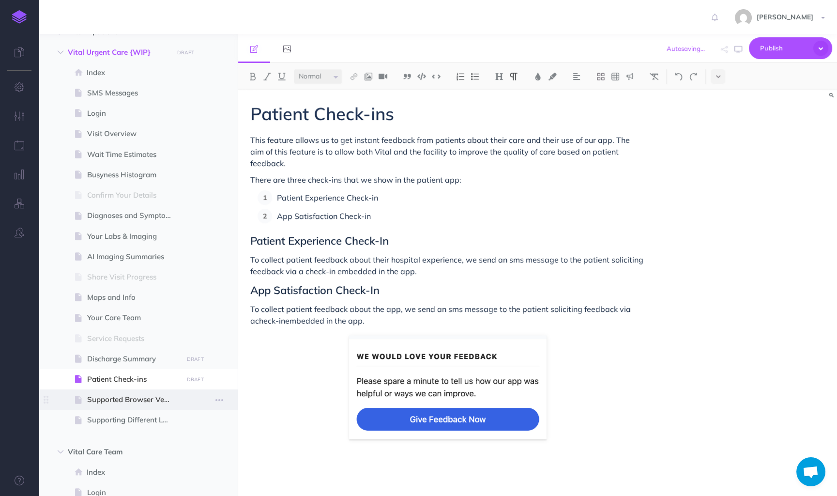
click at [132, 408] on span at bounding box center [138, 399] width 199 height 20
click at [132, 403] on span "Supported Browser Versions" at bounding box center [133, 400] width 92 height 12
click at [108, 400] on span "Supported Browser Versions" at bounding box center [133, 400] width 92 height 12
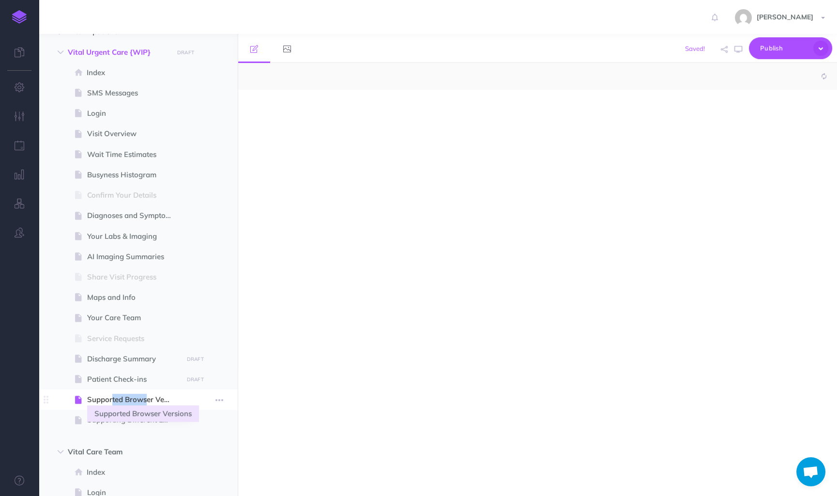
click at [108, 400] on span "Supported Browser Versions" at bounding box center [133, 400] width 92 height 12
select select "null"
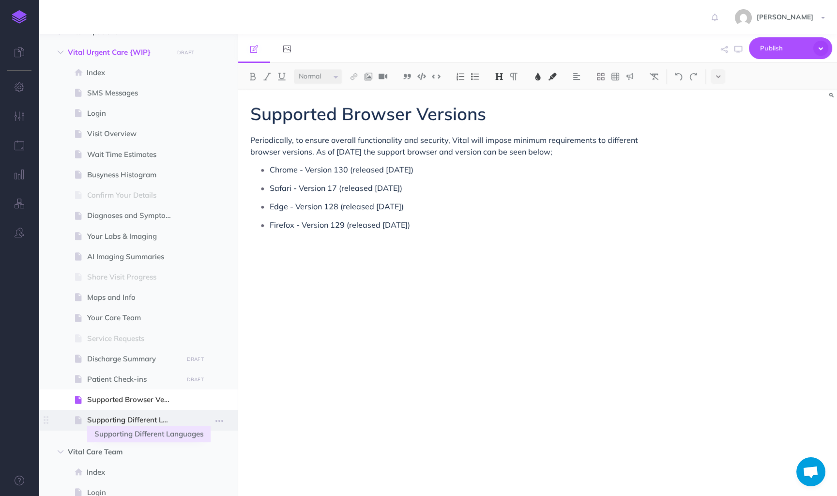
click at [114, 418] on span "Supporting Different Languages" at bounding box center [133, 420] width 92 height 12
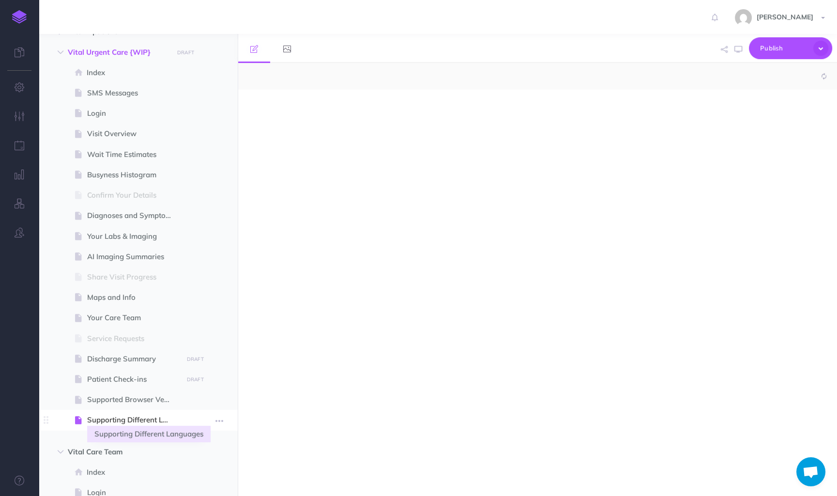
select select "null"
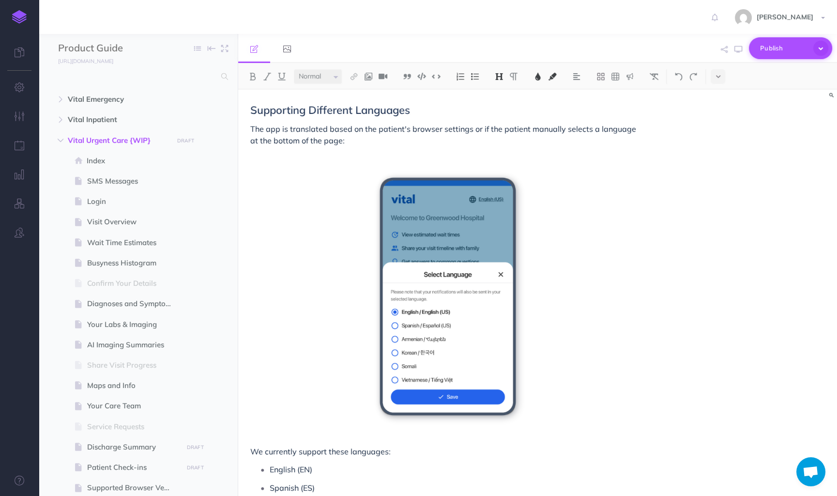
click at [821, 45] on icon "button" at bounding box center [820, 48] width 15 height 15
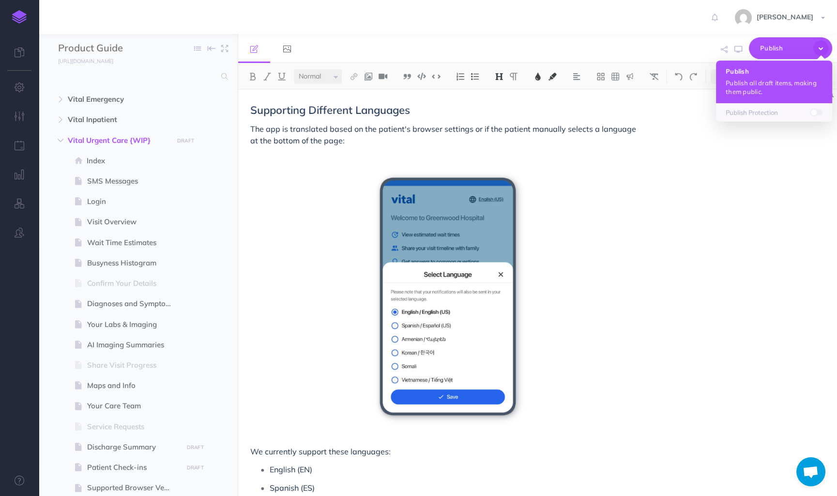
click at [755, 88] on p "Publish all draft items, making them public." at bounding box center [774, 86] width 97 height 17
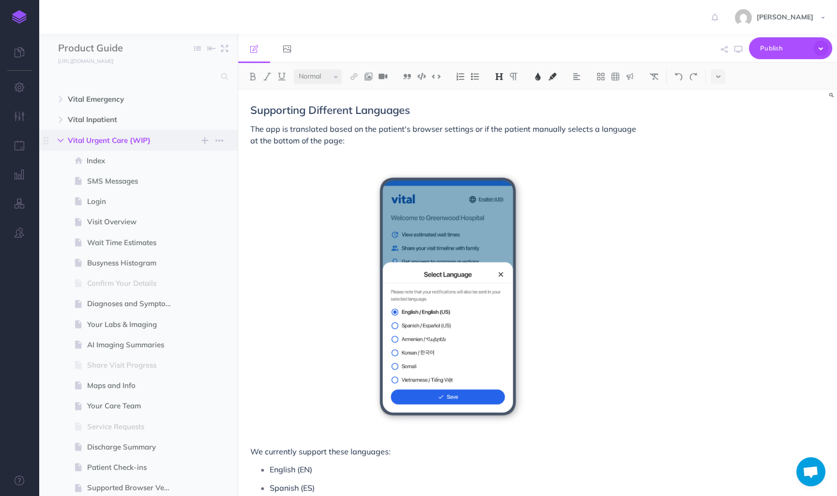
click at [58, 142] on icon "button" at bounding box center [61, 140] width 6 height 6
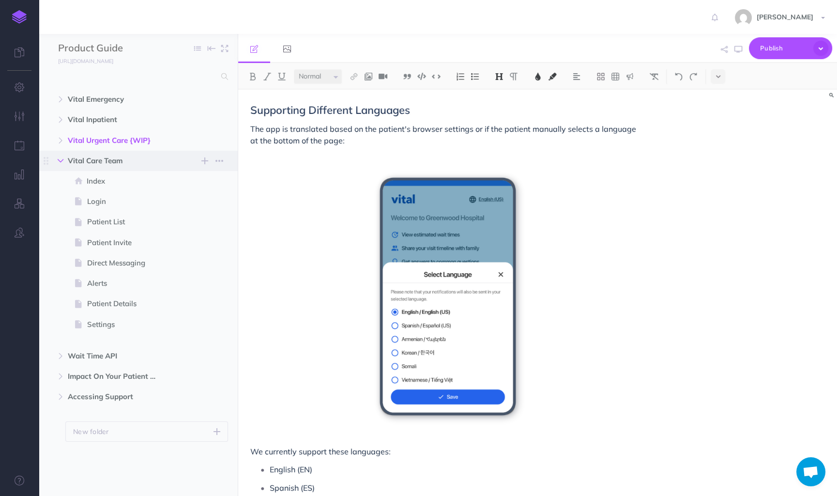
click at [61, 162] on icon "button" at bounding box center [61, 161] width 6 height 6
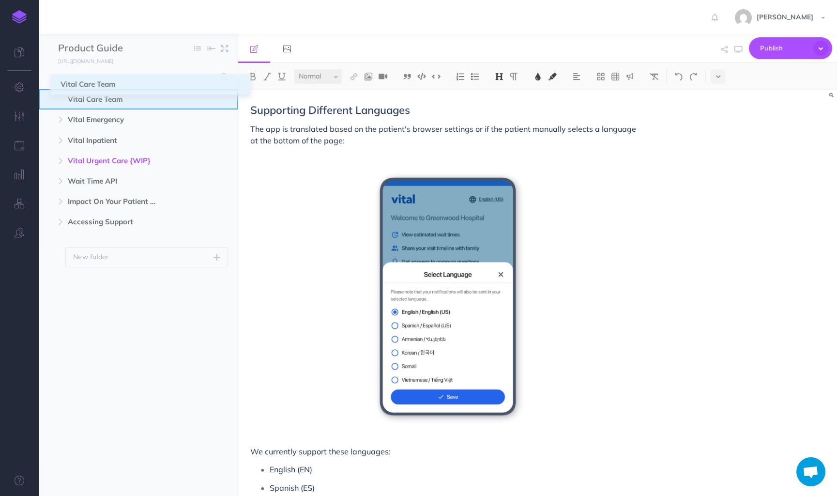
drag, startPoint x: 47, startPoint y: 164, endPoint x: 61, endPoint y: 87, distance: 77.7
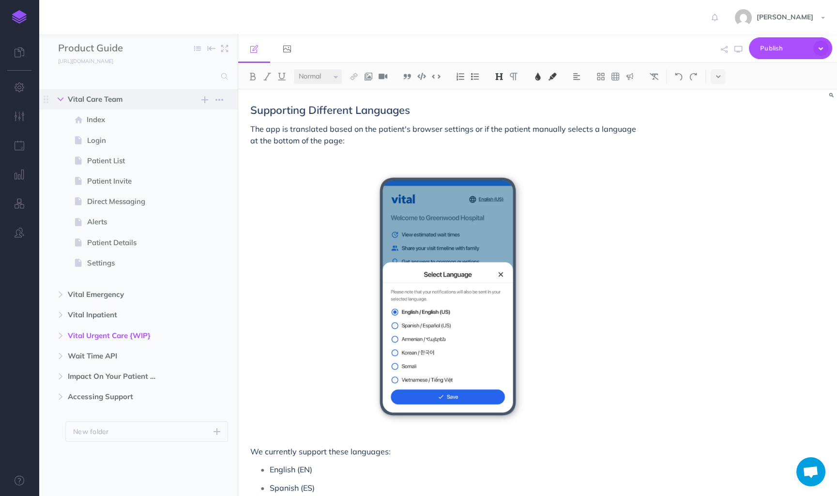
click at [61, 99] on icon "button" at bounding box center [61, 99] width 6 height 6
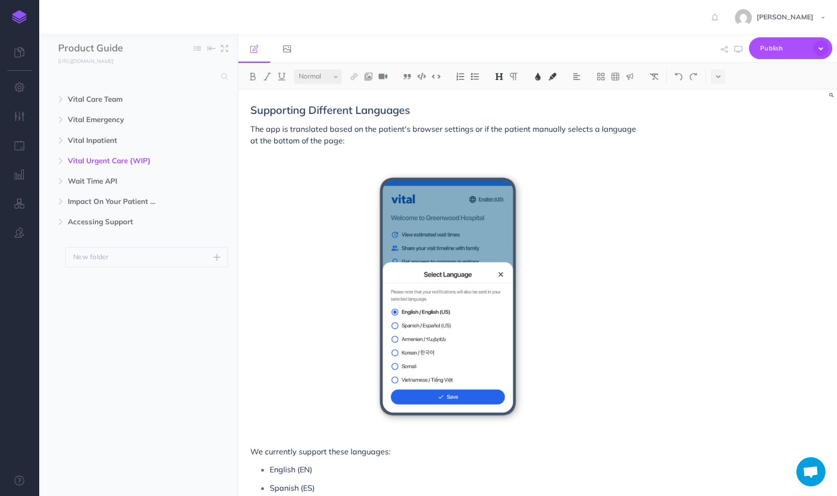
click at [150, 369] on ul "Vital Care Team New folder Add a new folder inside this folder New page Add a n…" at bounding box center [138, 279] width 199 height 381
click at [190, 362] on ul "Vital Care Team New folder Add a new folder inside this folder New page Add a n…" at bounding box center [138, 279] width 199 height 381
click at [713, 151] on div "Supporting Different Languages The app is translated based on the patient's bro…" at bounding box center [537, 293] width 599 height 406
click at [819, 45] on icon "button" at bounding box center [820, 48] width 15 height 15
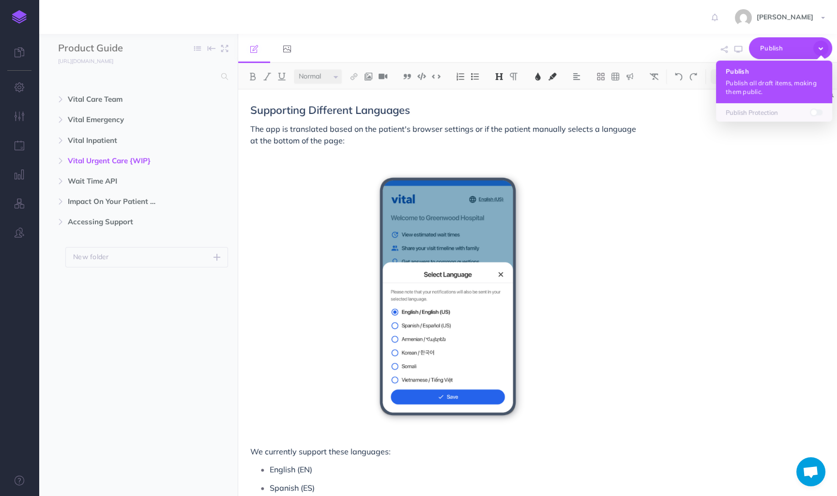
click at [782, 90] on p "Publish all draft items, making them public." at bounding box center [774, 86] width 97 height 17
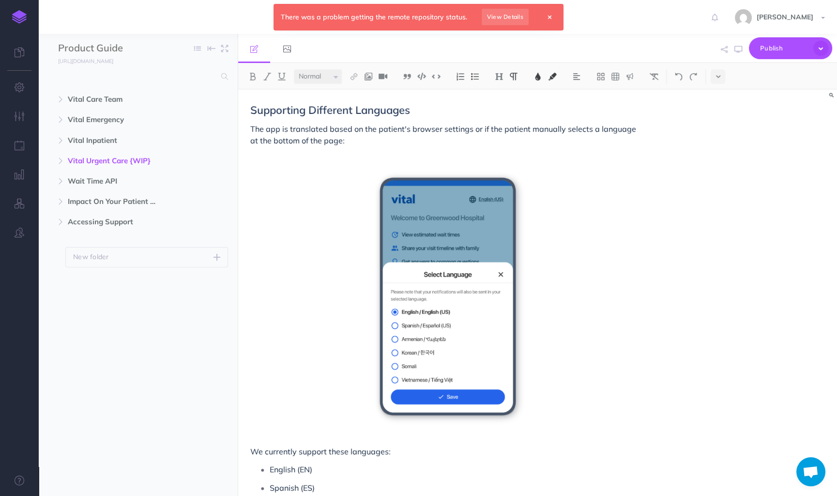
click at [596, 176] on div "Supporting Different Languages The app is translated based on the patient's bro…" at bounding box center [447, 416] width 419 height 652
click at [513, 19] on link "View Details" at bounding box center [505, 17] width 47 height 16
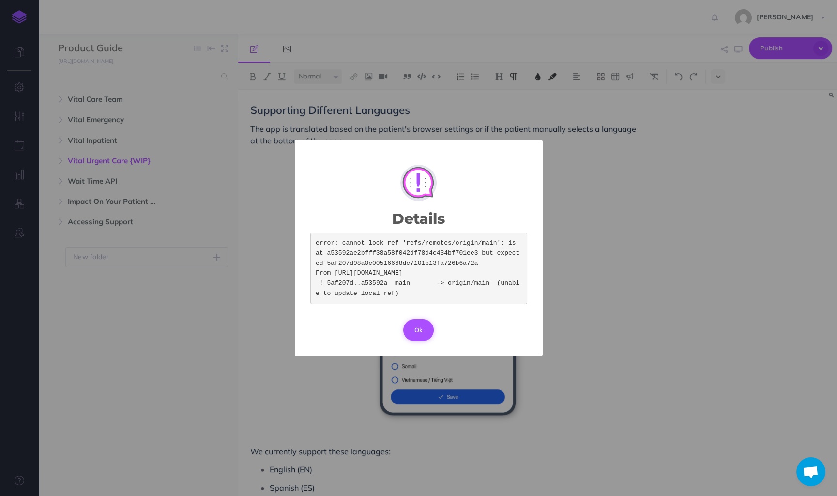
click at [418, 338] on button "Ok" at bounding box center [418, 329] width 31 height 21
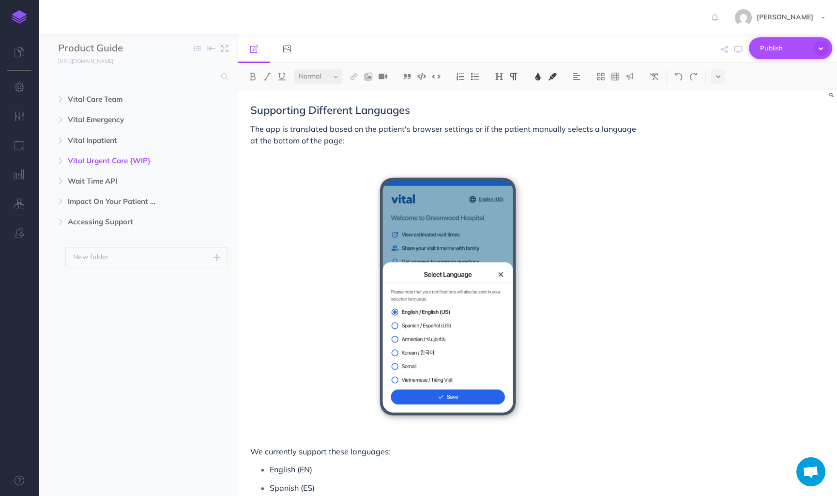
click at [807, 47] on span "Publish" at bounding box center [784, 48] width 48 height 15
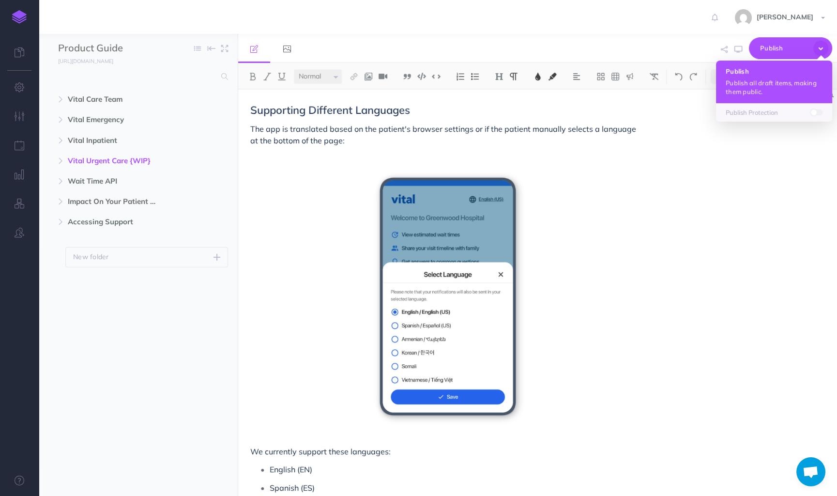
click at [775, 74] on h4 "Publish" at bounding box center [774, 71] width 97 height 7
